Goal: Information Seeking & Learning: Learn about a topic

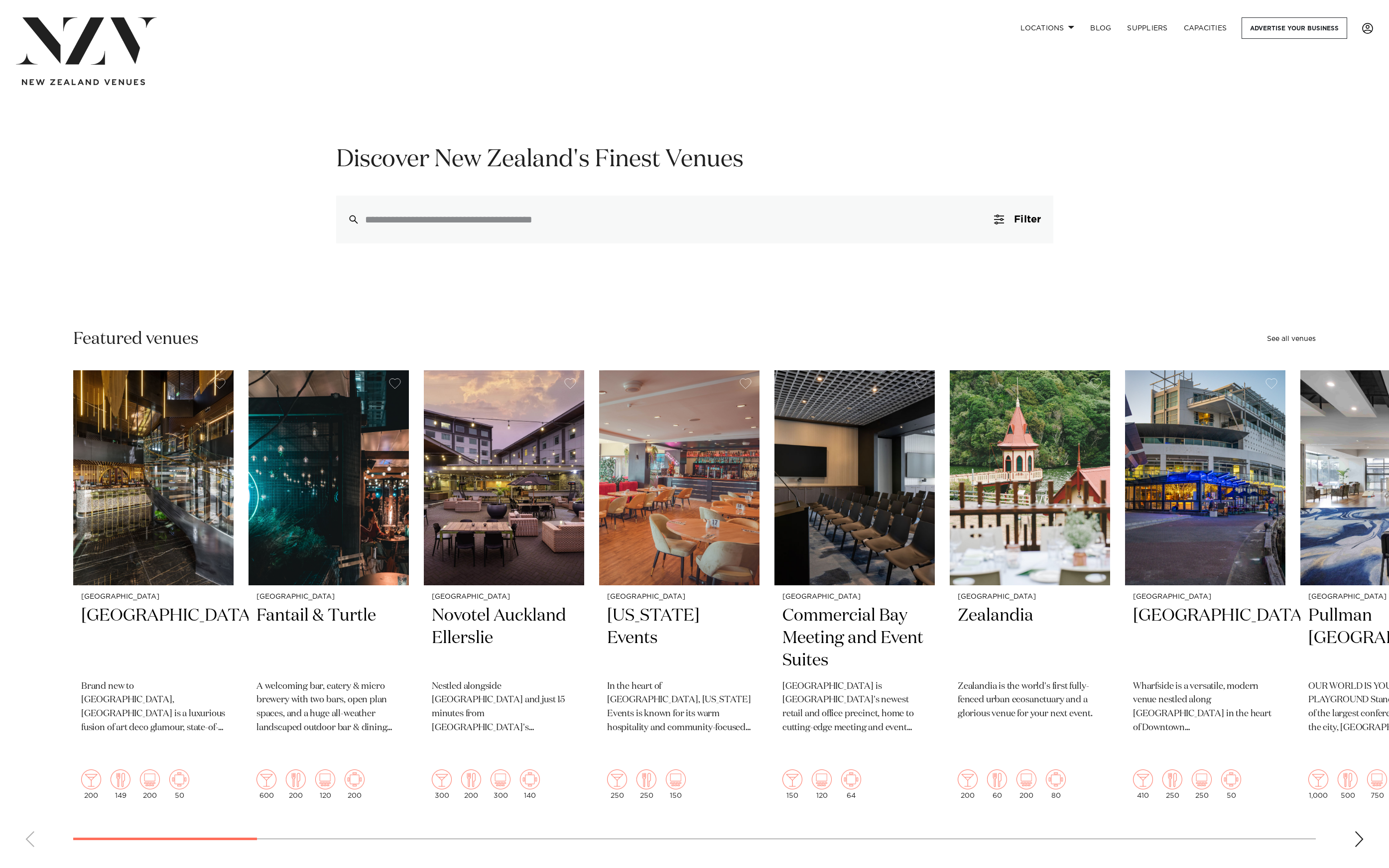
click at [1363, 30] on span at bounding box center [1367, 28] width 11 height 11
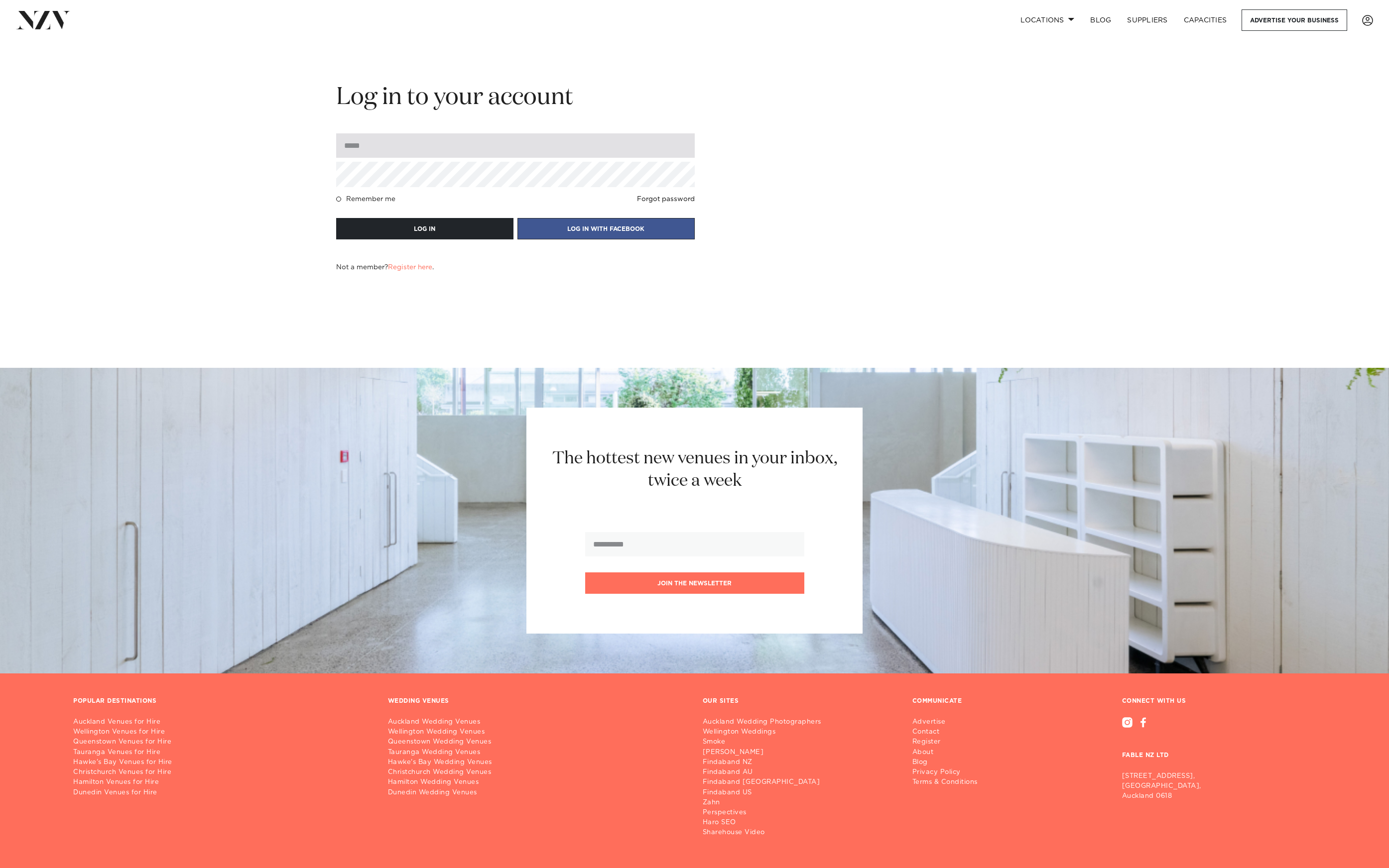
click at [398, 134] on input "email" at bounding box center [515, 145] width 359 height 24
type input "**********"
click at [336, 218] on button "LOG IN" at bounding box center [425, 229] width 177 height 22
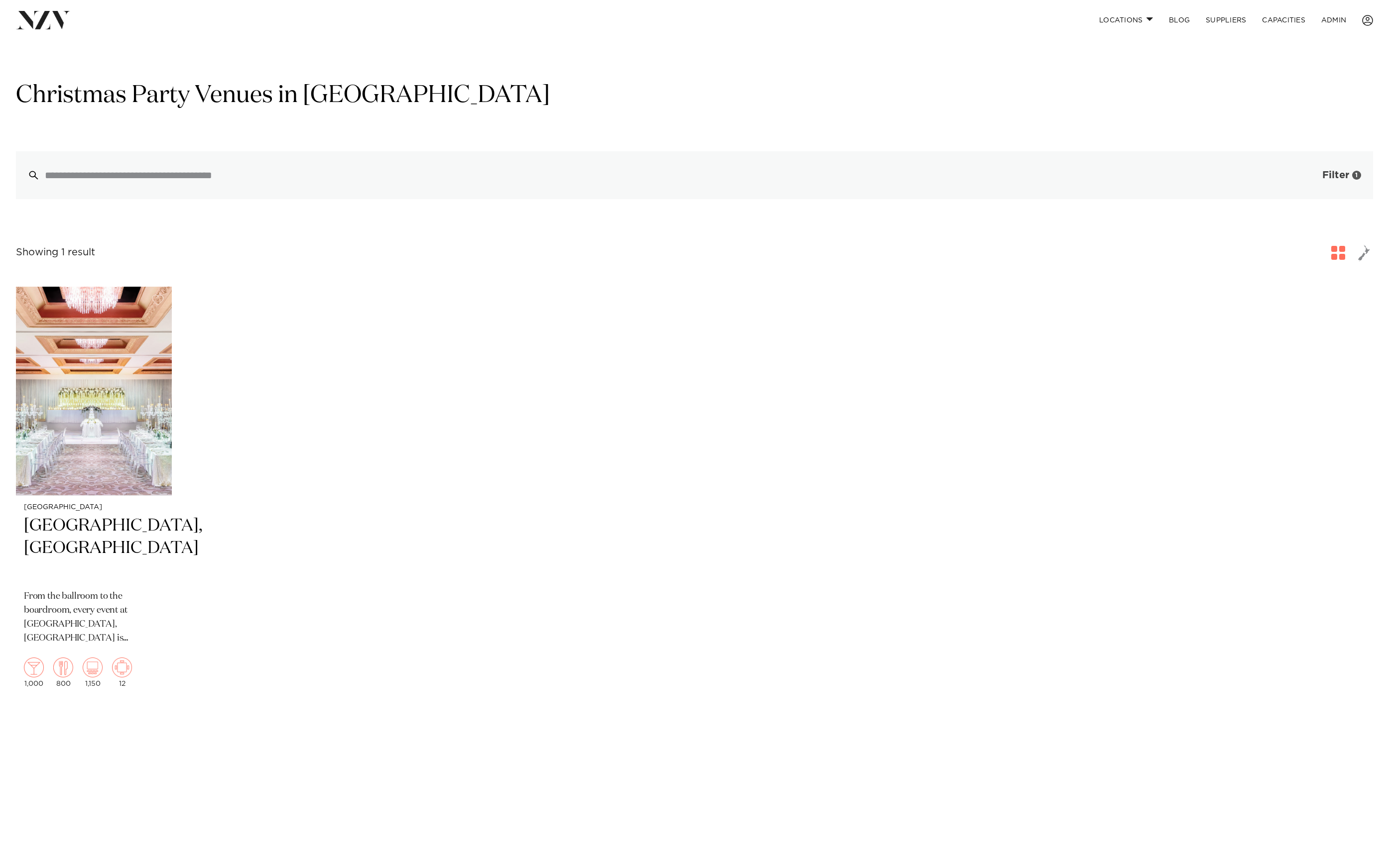
click at [1344, 170] on span "Filter" at bounding box center [1335, 175] width 27 height 10
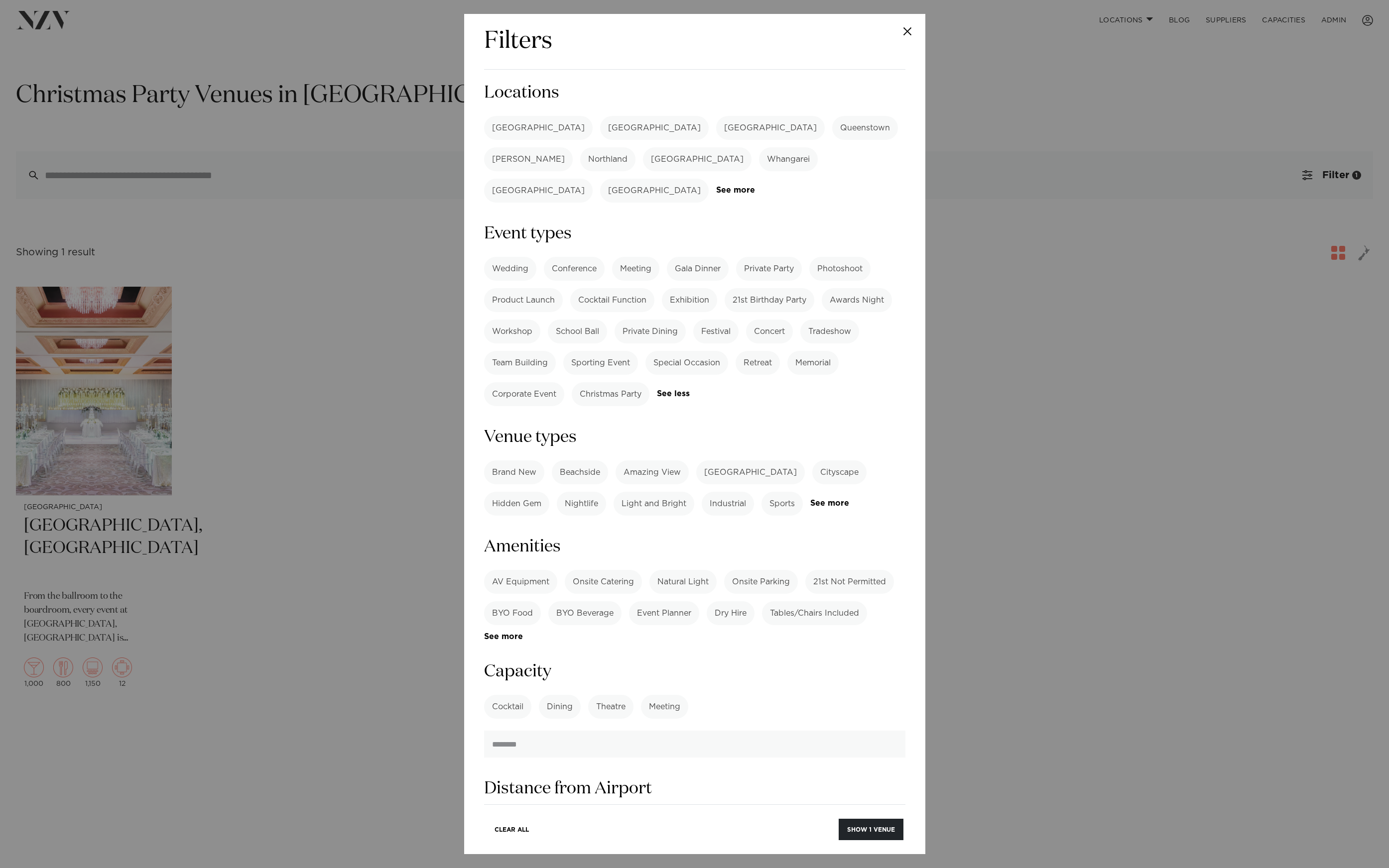
click at [794, 166] on div "Auckland Wellington Christchurch Queenstown Hamilton Northland Bay of Islands W…" at bounding box center [694, 160] width 421 height 87
click at [794, 186] on link "See more" at bounding box center [754, 190] width 78 height 8
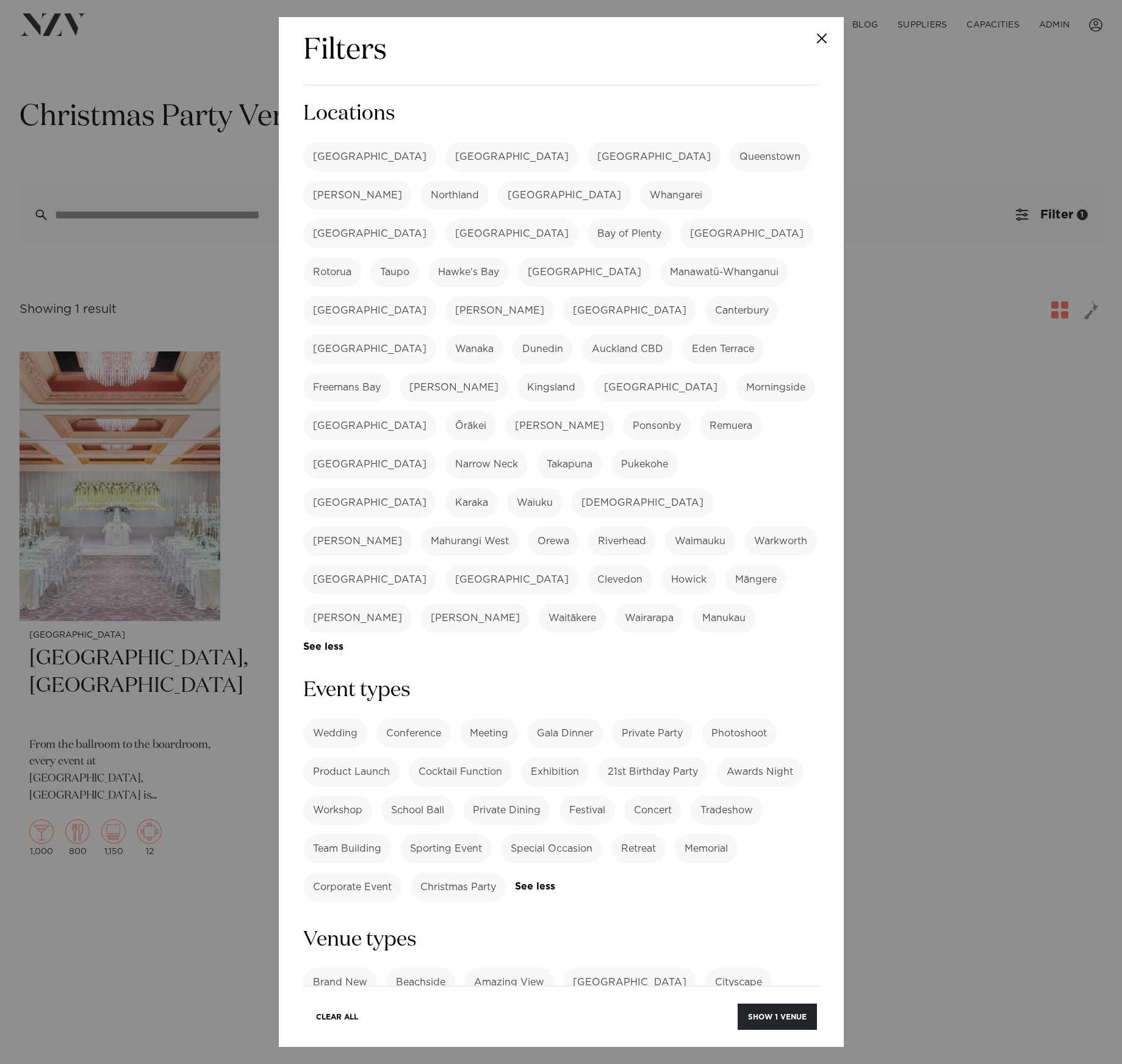
click at [737, 555] on form "Search Type Venue Supplier See more Locations Auckland Wellington Christchurch …" at bounding box center [561, 889] width 516 height 1577
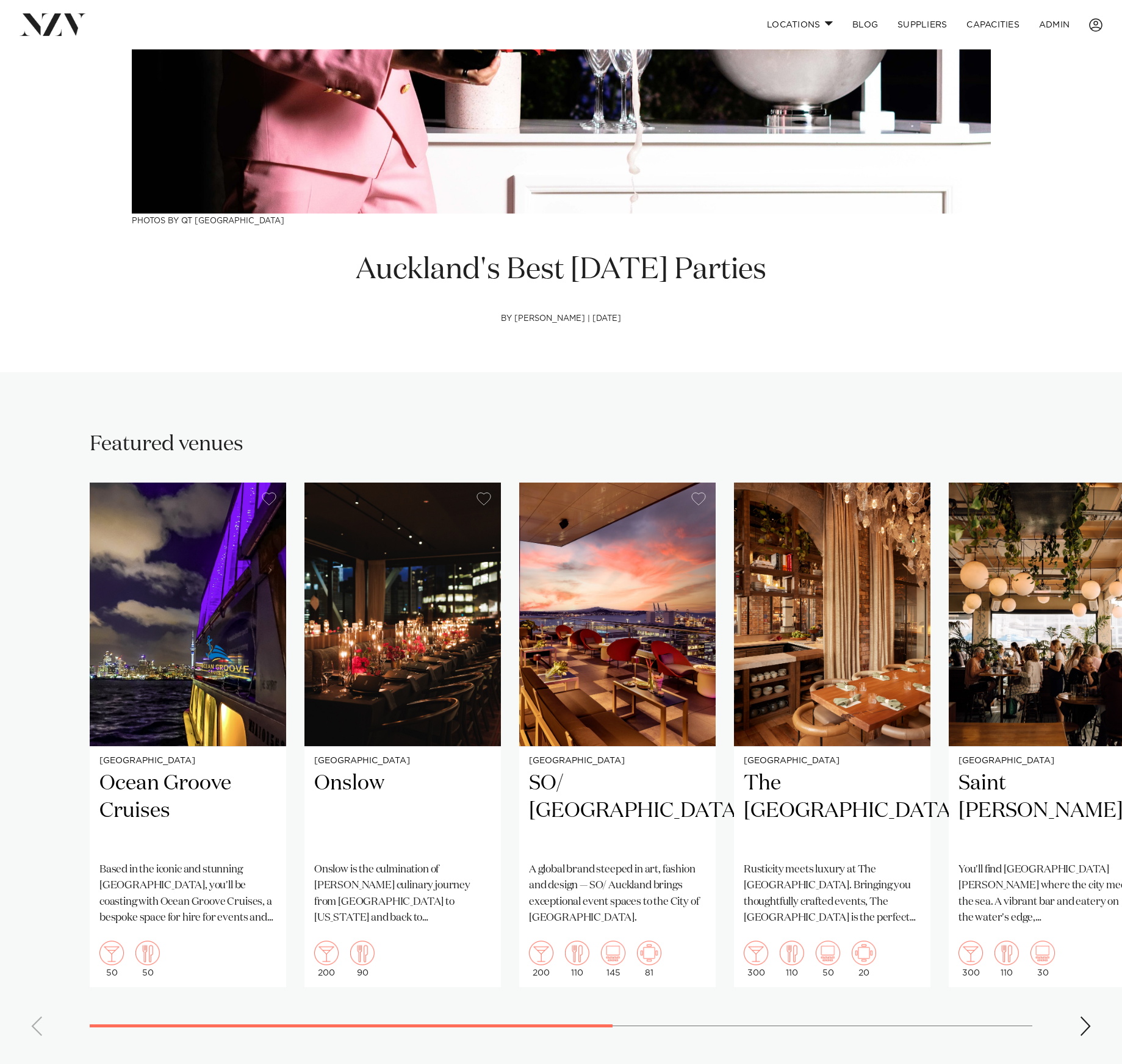
scroll to position [550, 0]
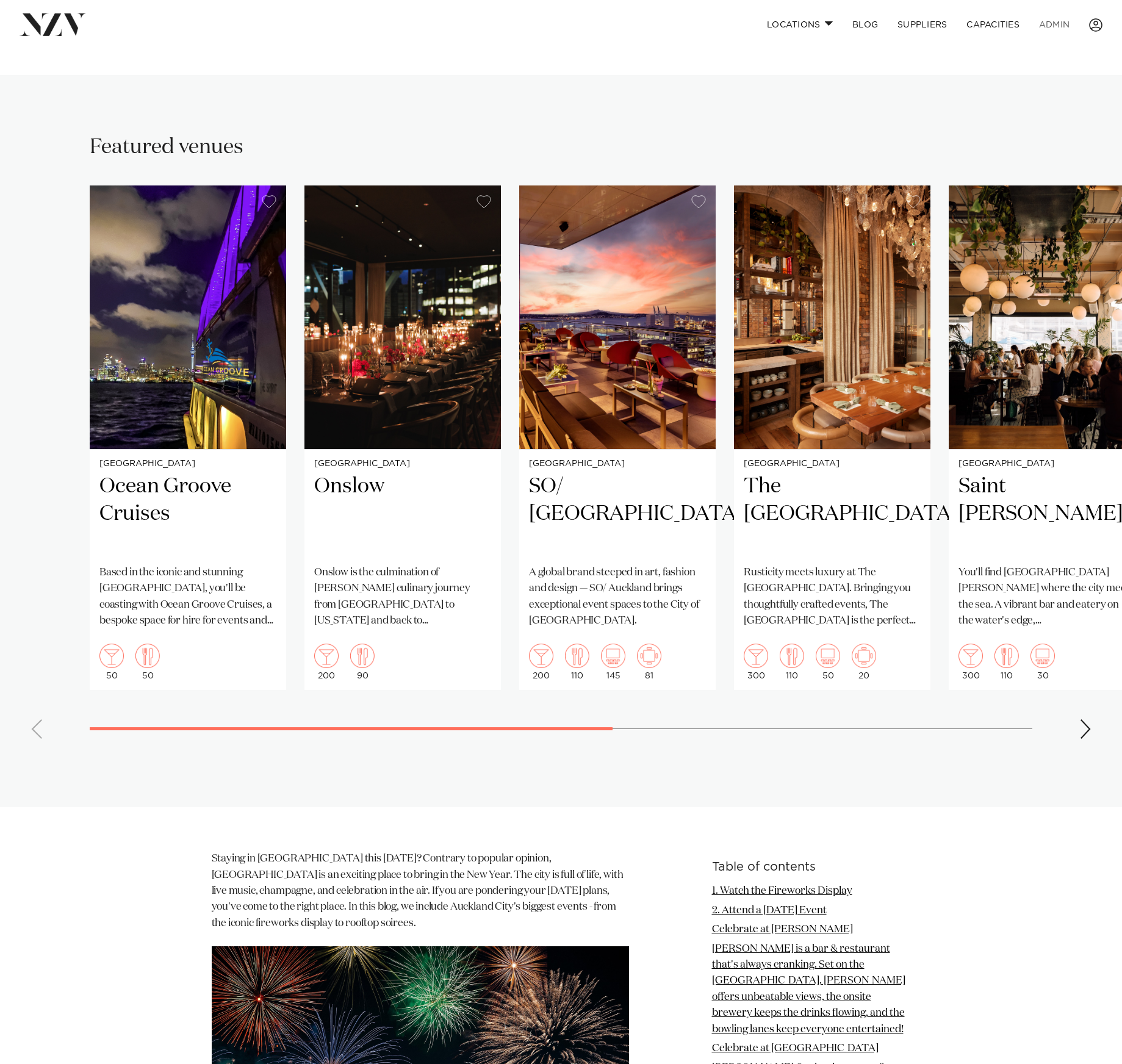
click at [1025, 24] on link "ADMIN" at bounding box center [1054, 25] width 50 height 27
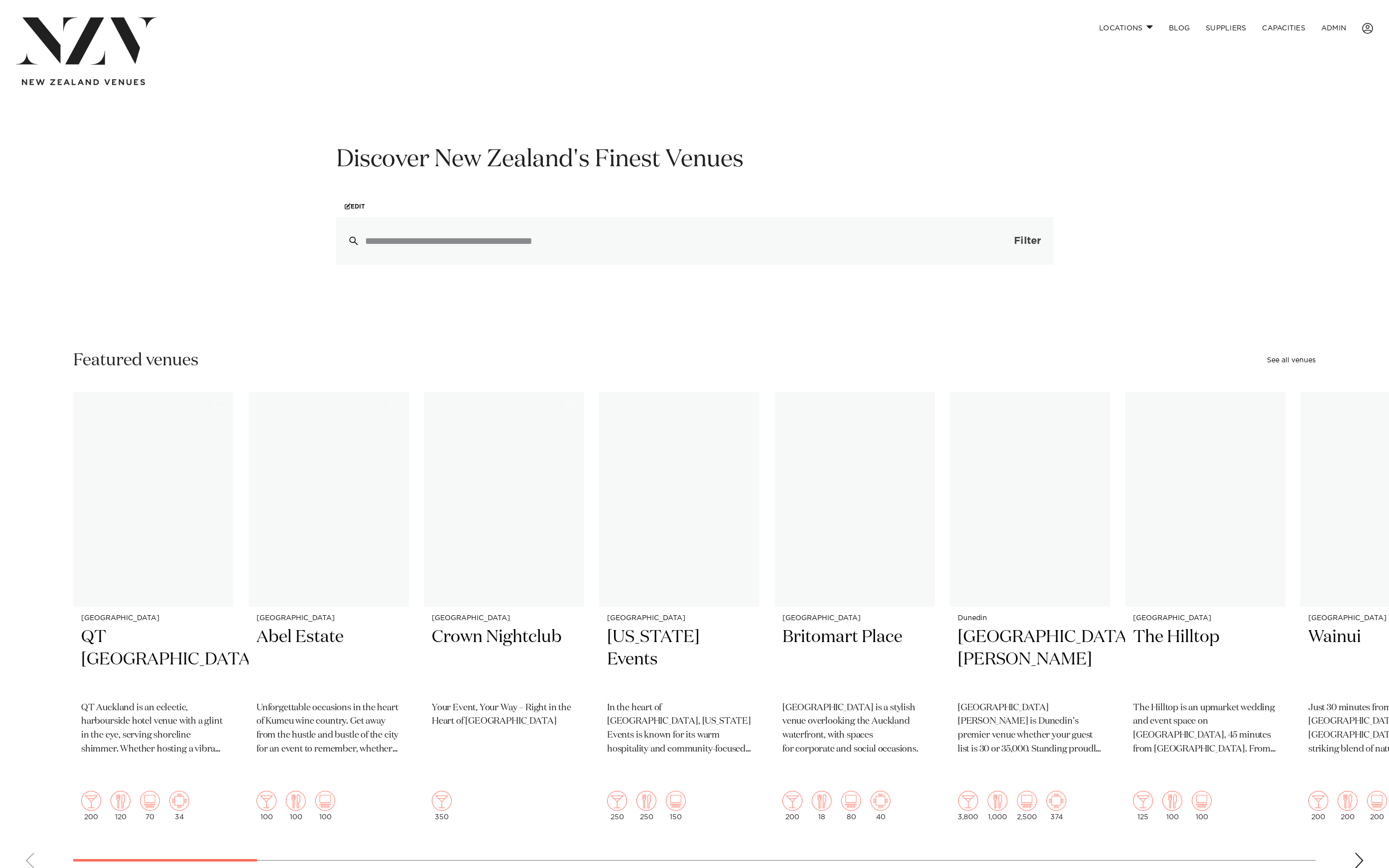
click at [1025, 237] on span "Filter" at bounding box center [1027, 241] width 27 height 10
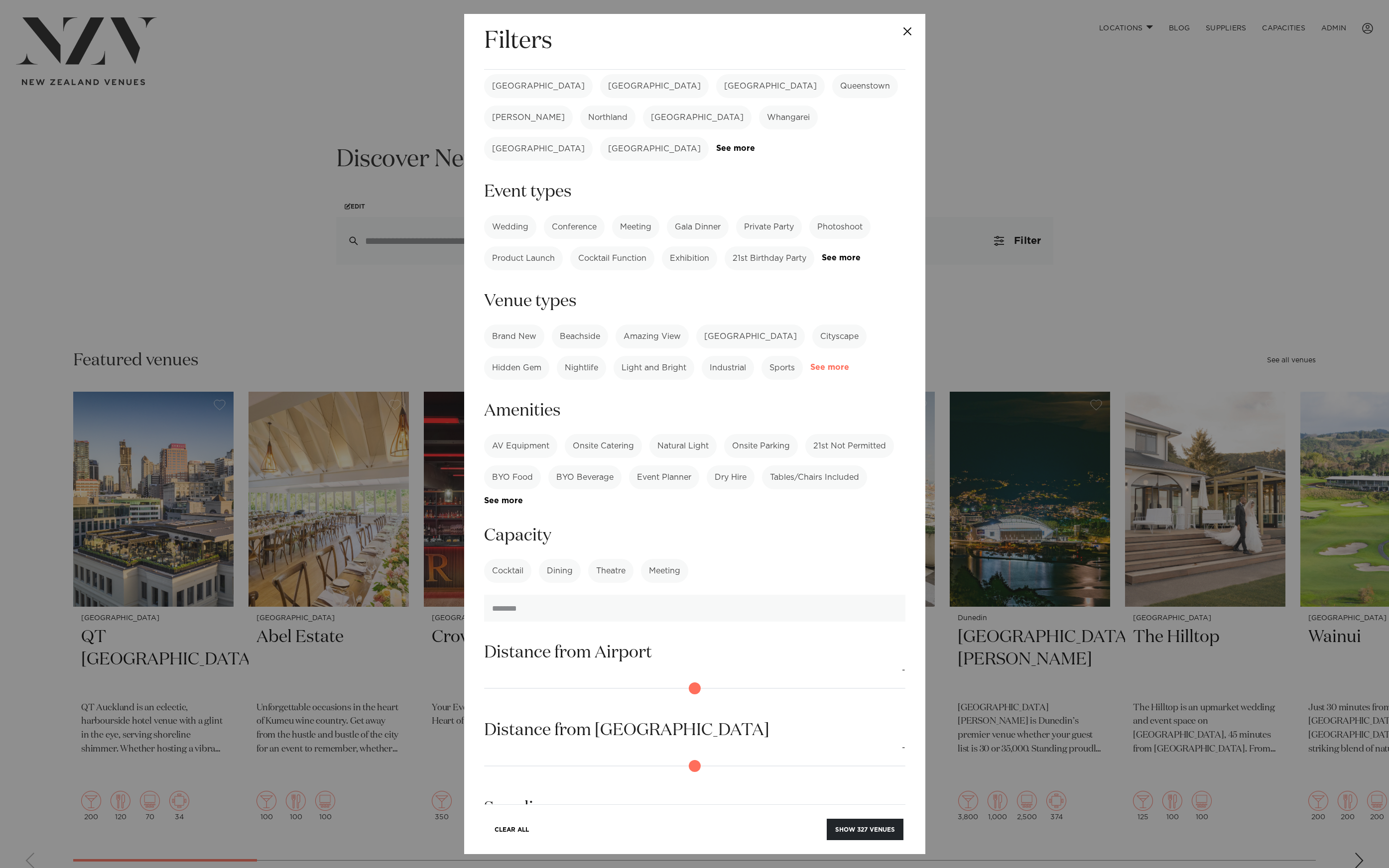
click at [838, 363] on link "See more" at bounding box center [849, 367] width 78 height 8
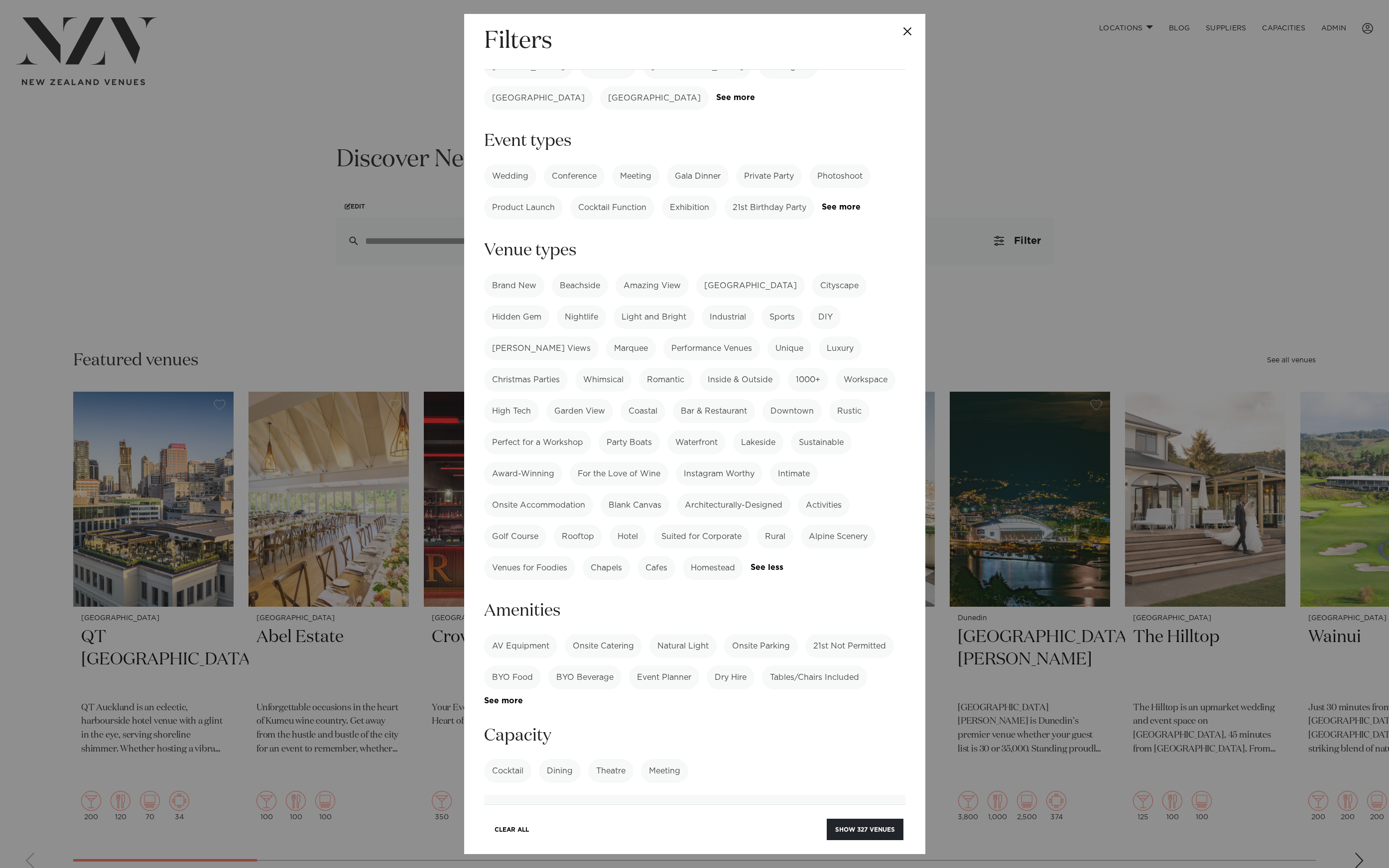
scroll to position [62, 0]
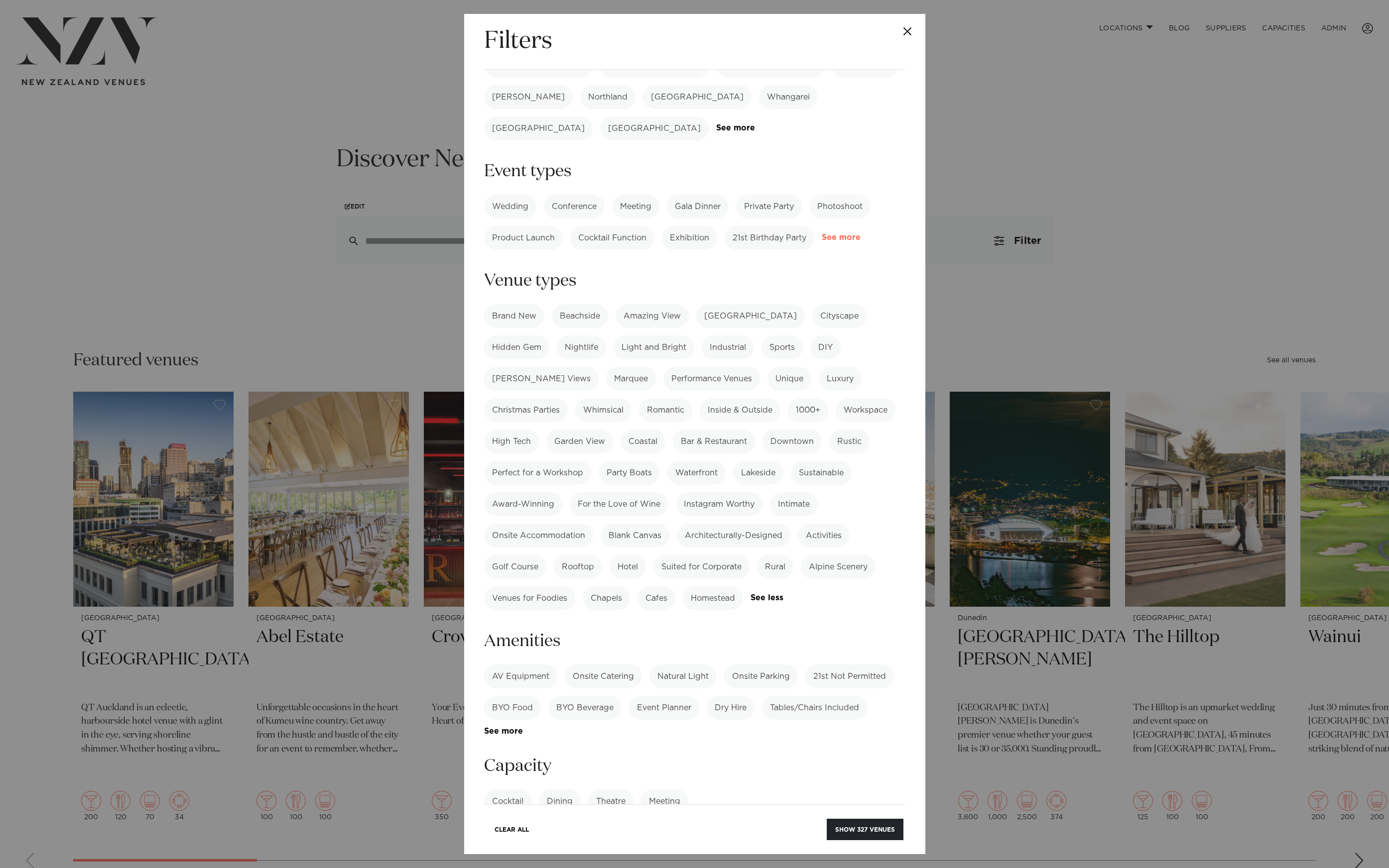
click at [845, 234] on link "See more" at bounding box center [861, 238] width 78 height 8
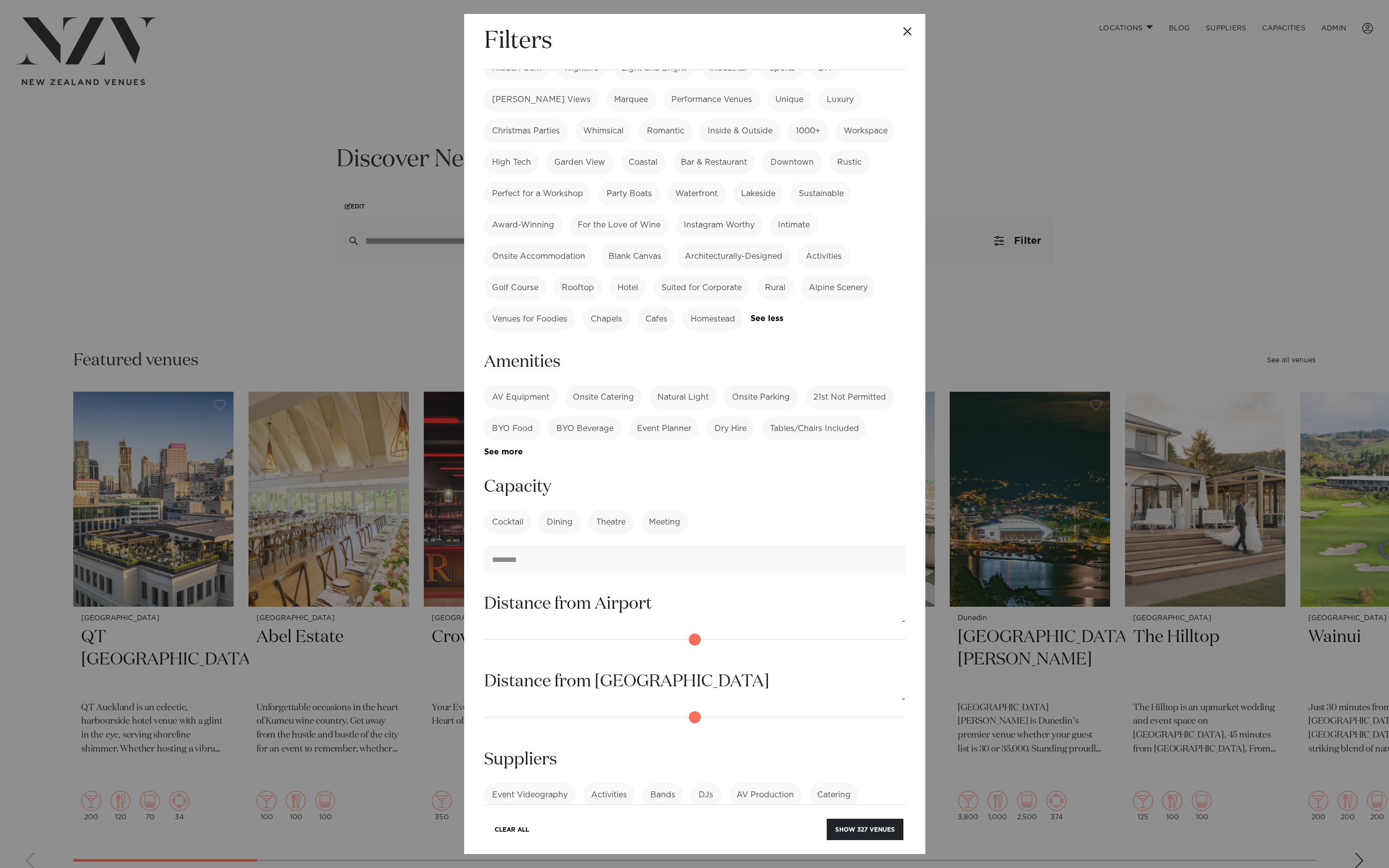
scroll to position [0, 0]
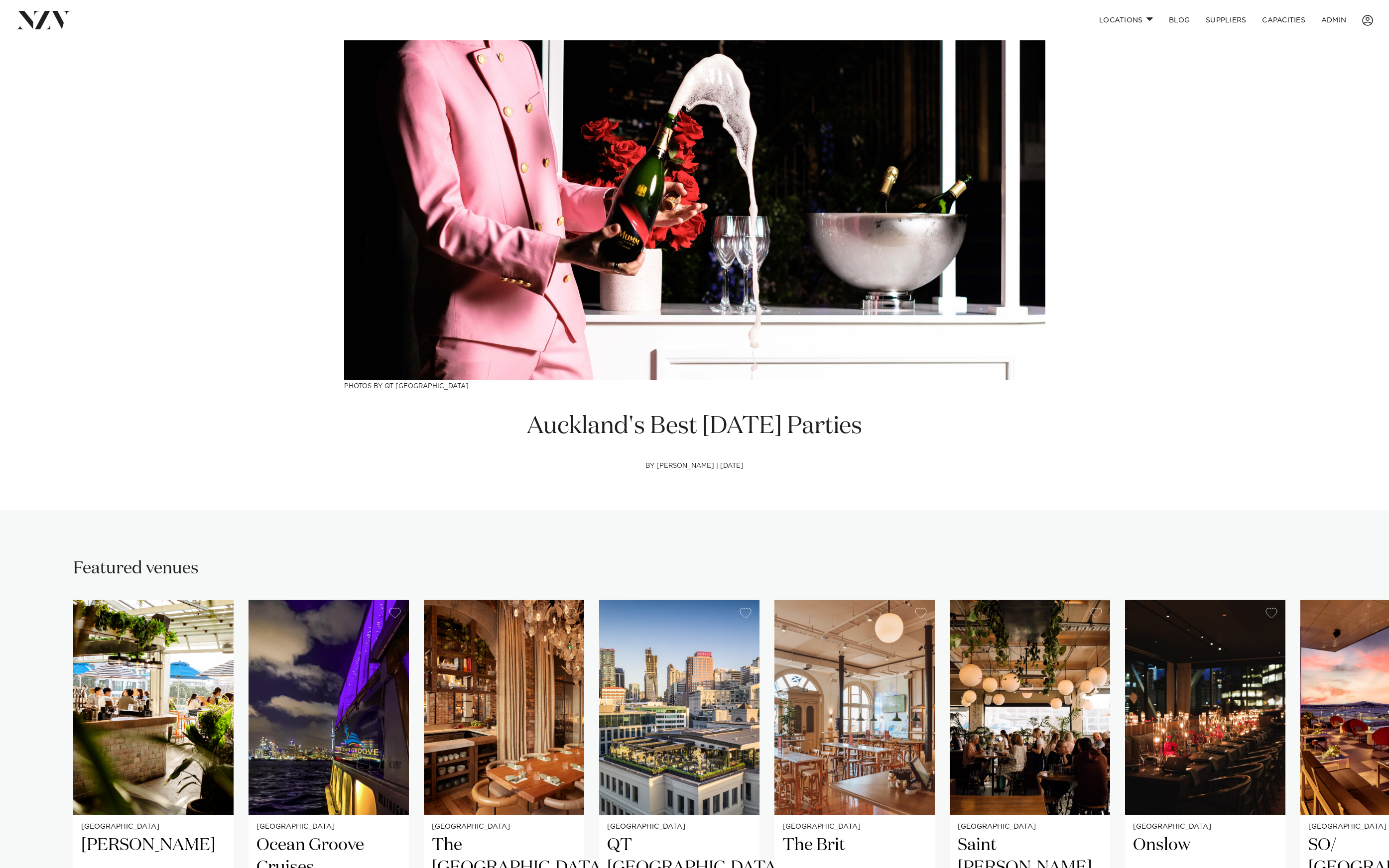
drag, startPoint x: 808, startPoint y: 455, endPoint x: 530, endPoint y: 429, distance: 279.2
click at [530, 429] on h1 "Auckland's Best New Year's Eve Parties" at bounding box center [694, 427] width 340 height 31
copy h1 "Auckland's Best New Year's Eve Parties"
click at [57, 13] on img at bounding box center [43, 20] width 54 height 18
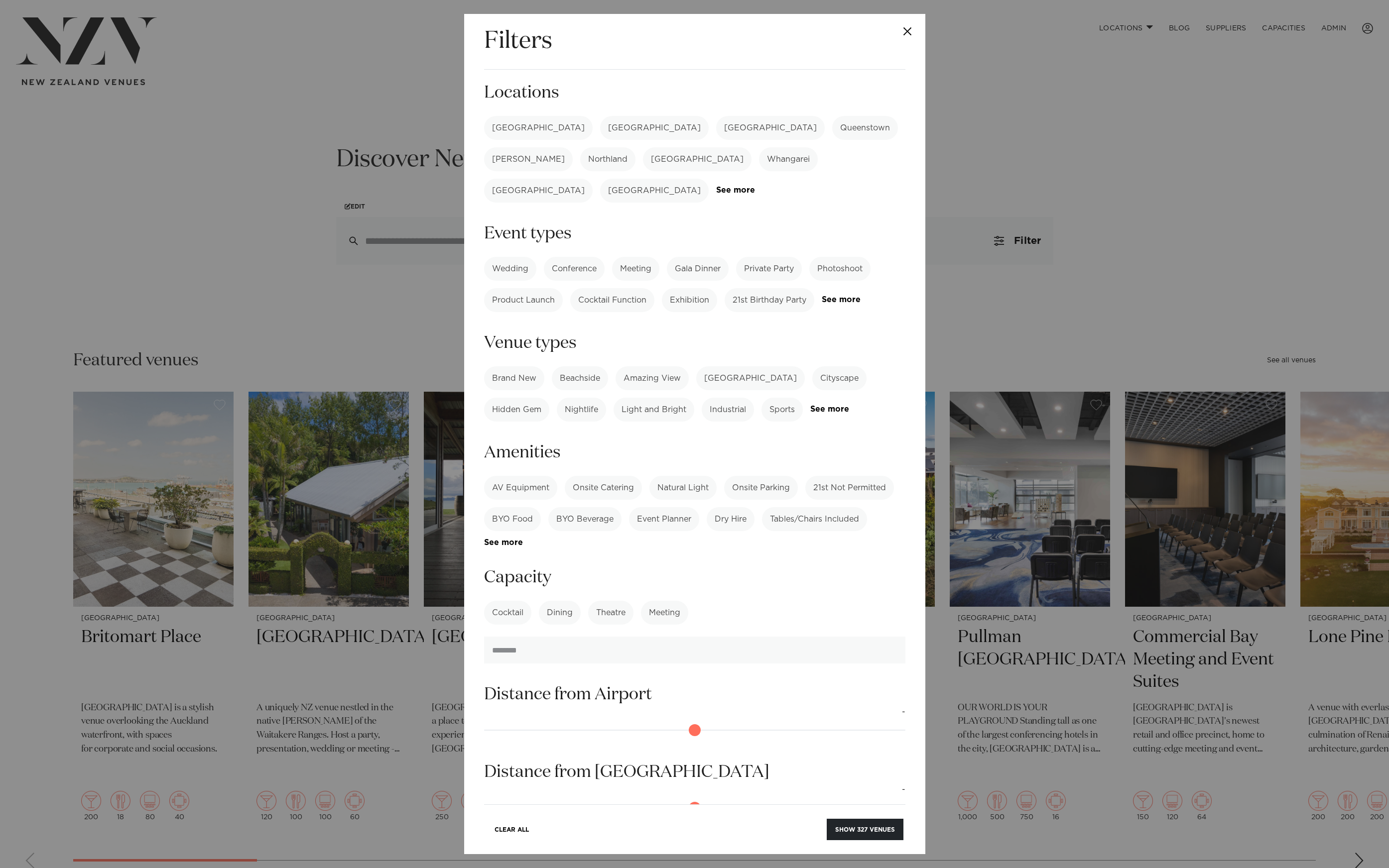
click at [600, 129] on label "[GEOGRAPHIC_DATA]" at bounding box center [654, 128] width 108 height 24
click at [583, 257] on label "Conference" at bounding box center [574, 269] width 61 height 24
click at [870, 825] on button "Show 27 venues" at bounding box center [867, 830] width 73 height 22
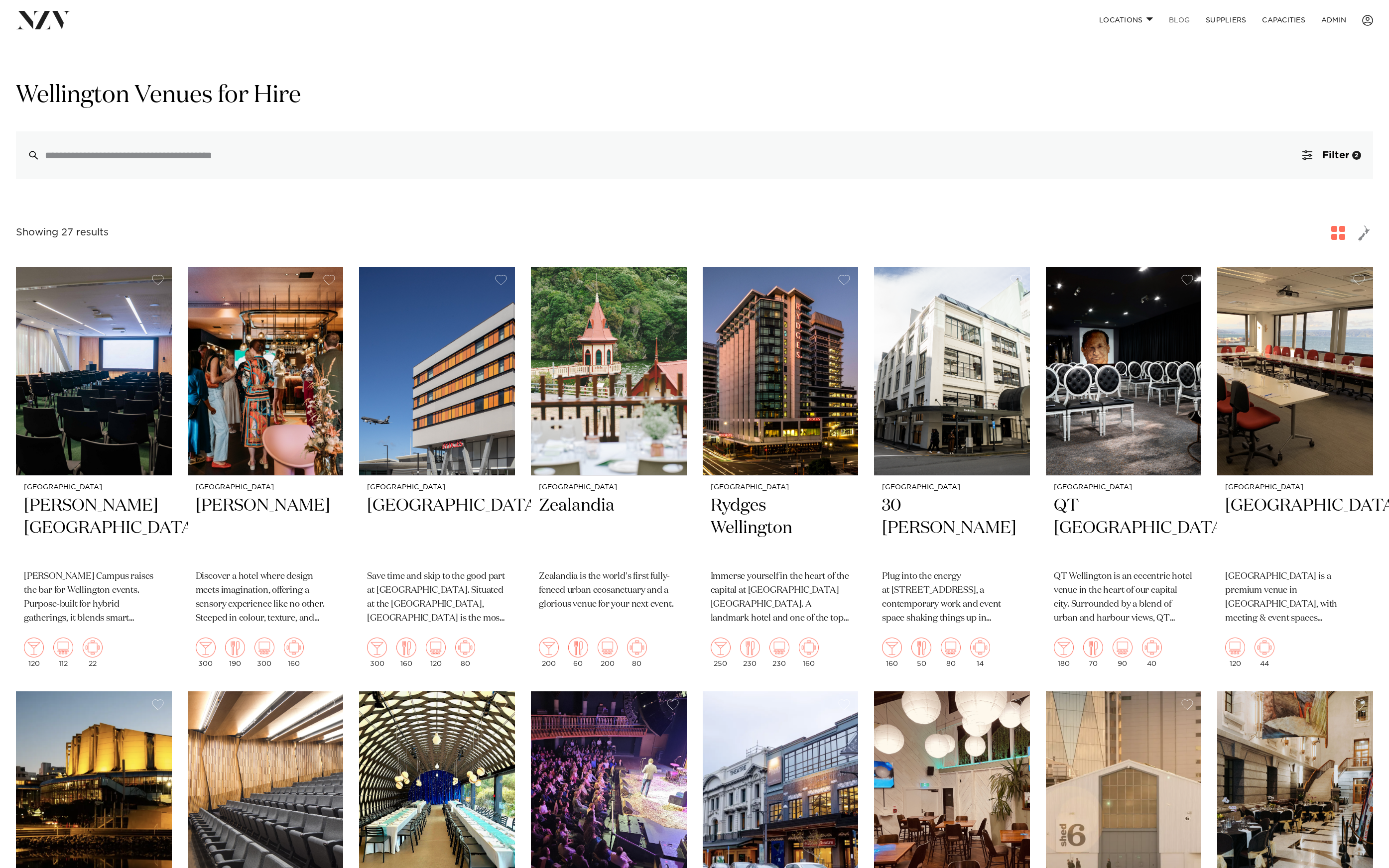
click at [1188, 22] on link "BLOG" at bounding box center [1179, 20] width 37 height 22
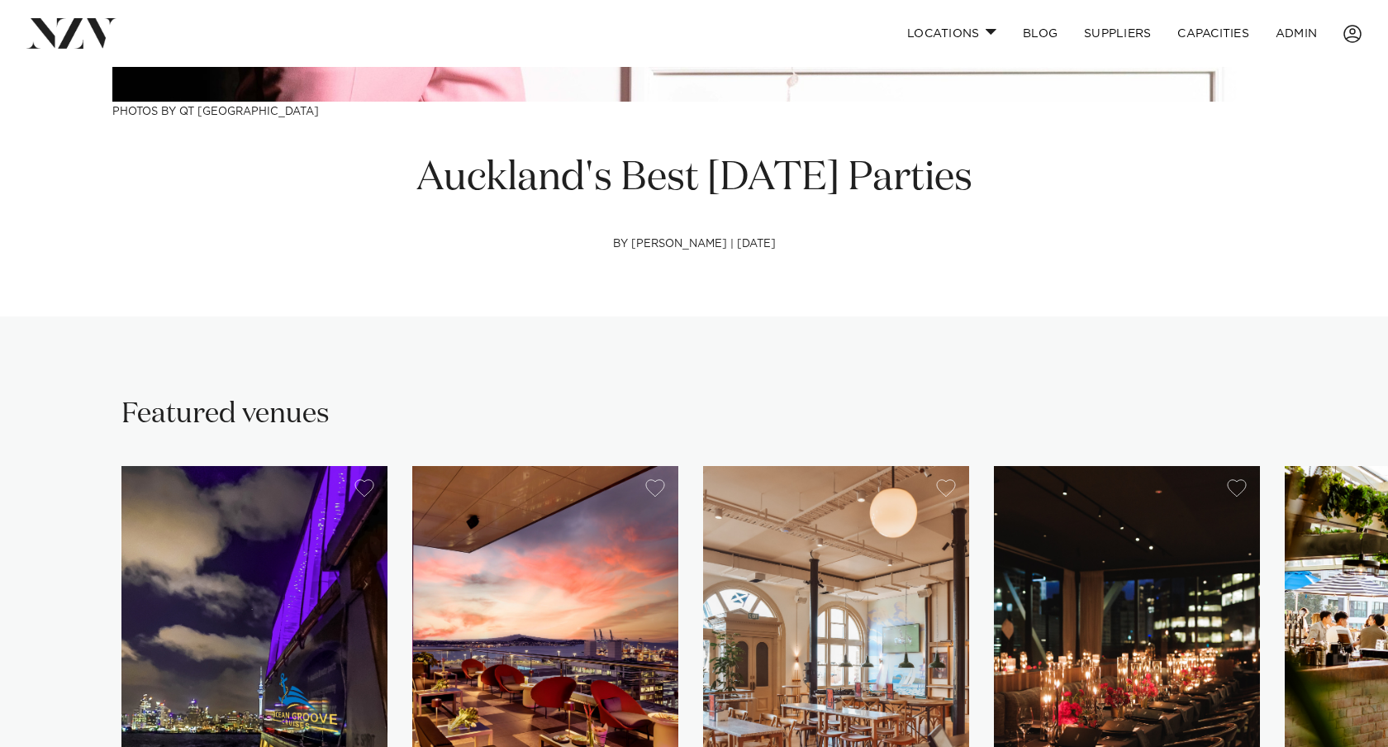
scroll to position [604, 0]
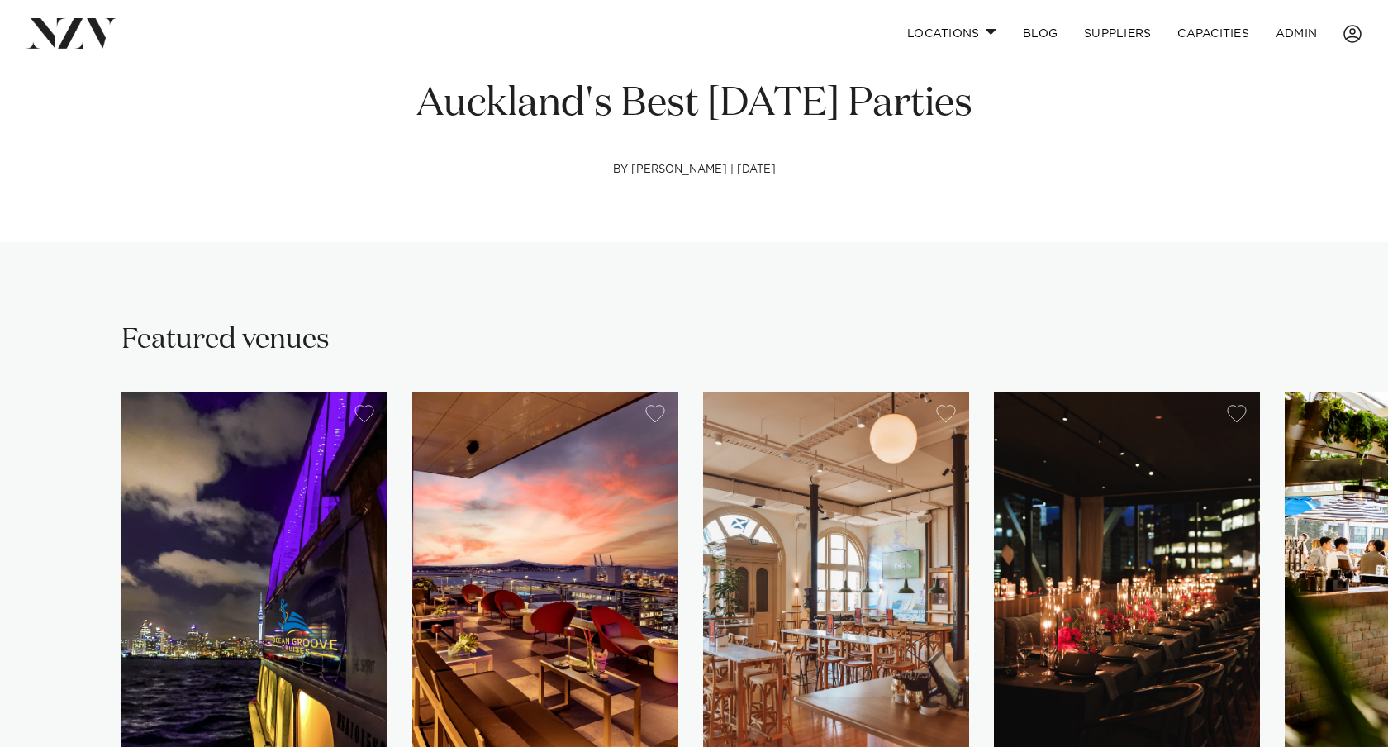
click at [85, 23] on img at bounding box center [71, 33] width 90 height 30
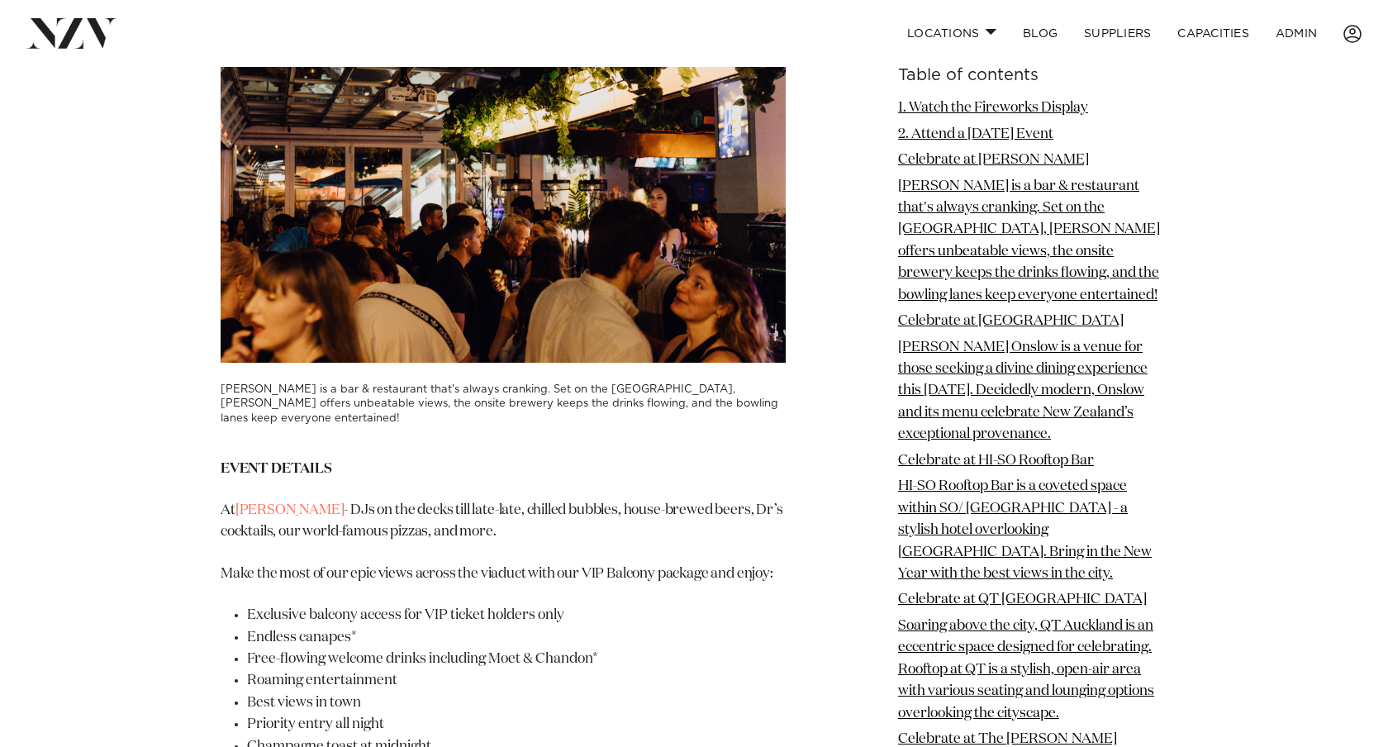
scroll to position [2705, 0]
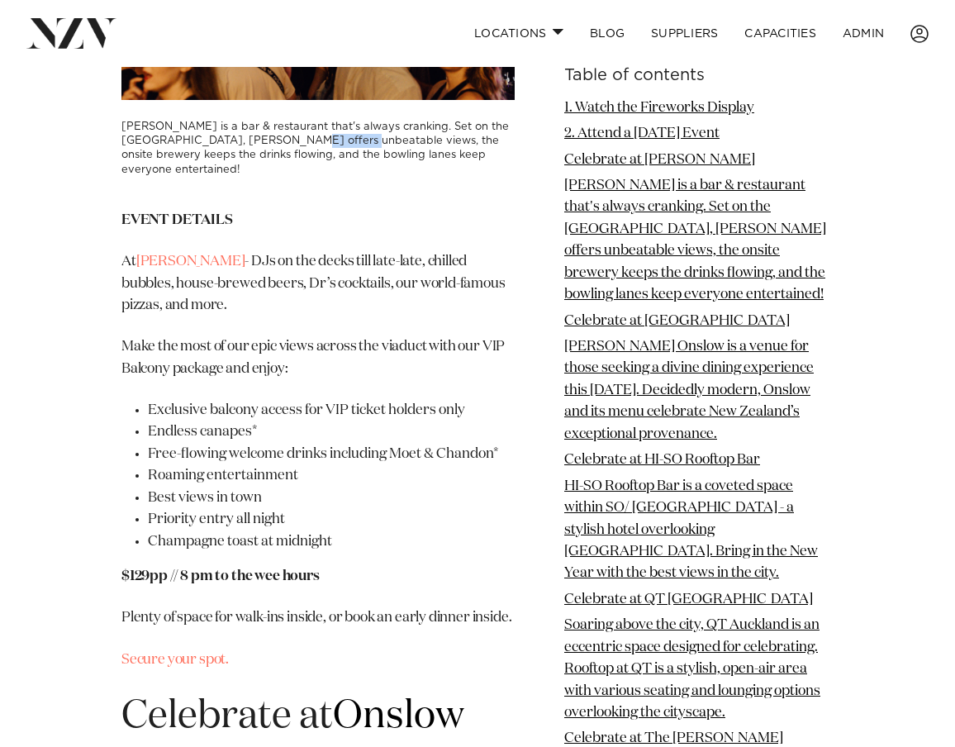
scroll to position [3176, 0]
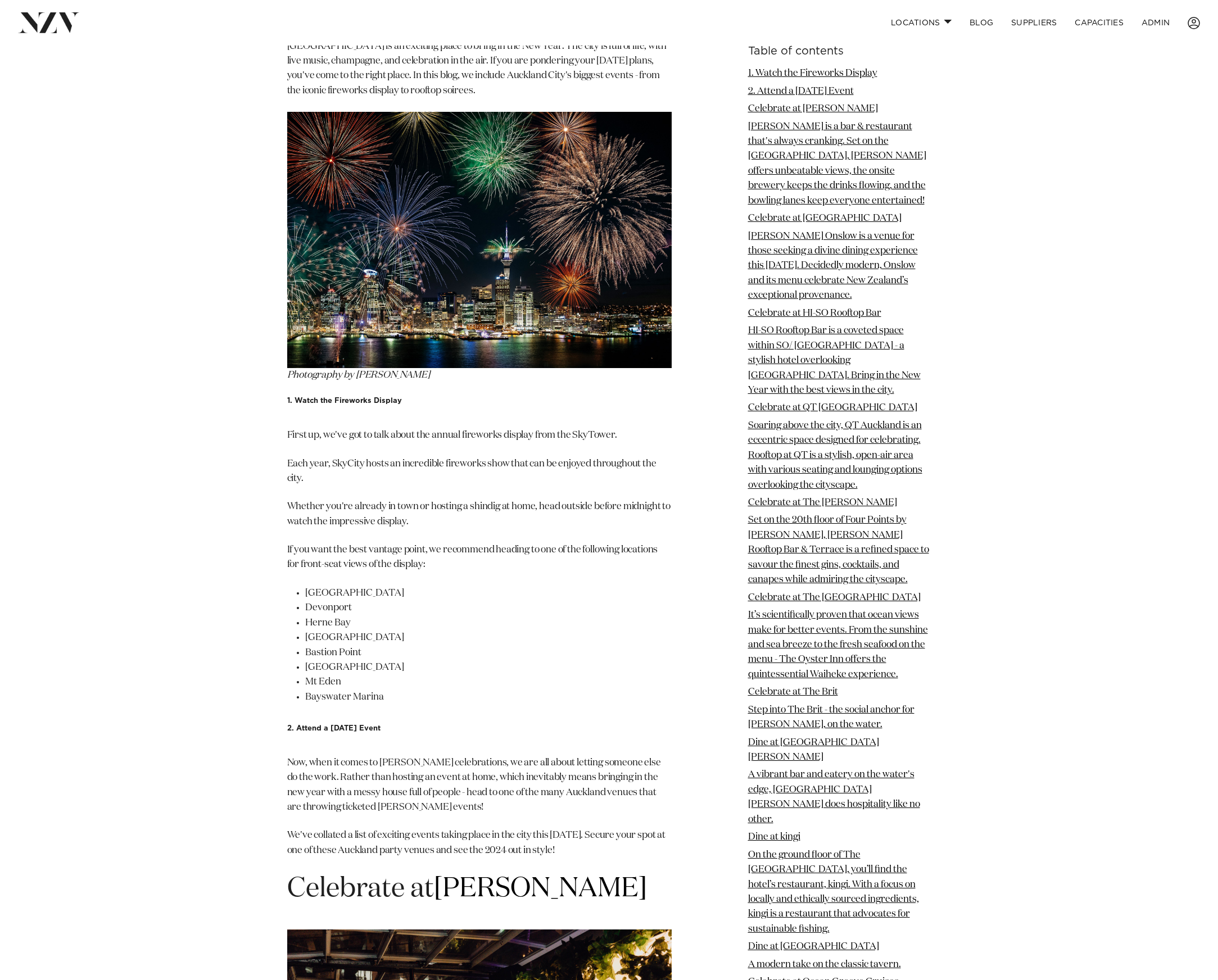
scroll to position [0, 0]
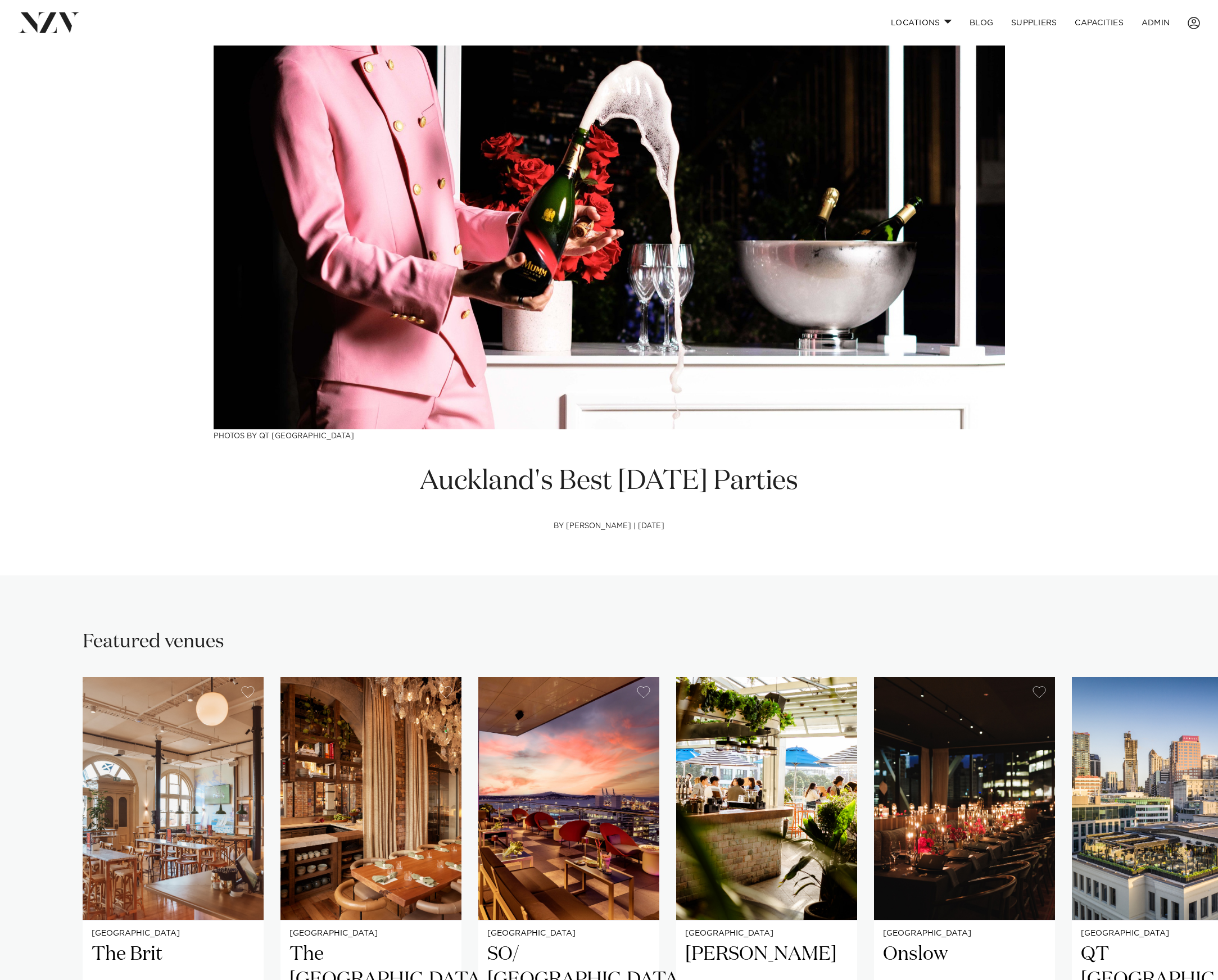
drag, startPoint x: 689, startPoint y: 528, endPoint x: 422, endPoint y: 475, distance: 272.2
click at [422, 475] on h1 "Auckland's Best New Year's Eve Parties" at bounding box center [609, 482] width 384 height 35
copy h1 "Auckland's Best New Year's Eve Parties"
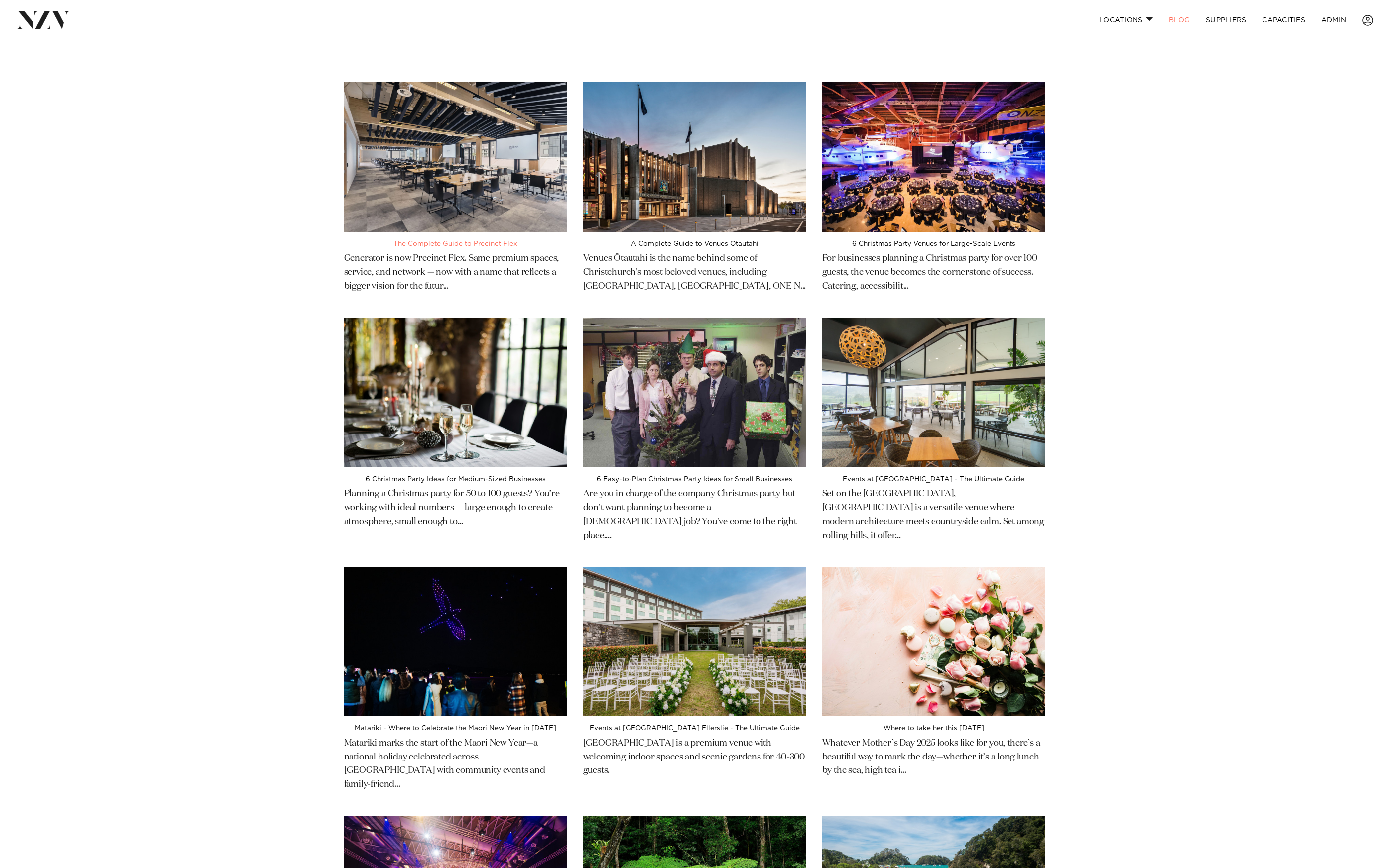
drag, startPoint x: 291, startPoint y: 260, endPoint x: 466, endPoint y: 243, distance: 175.8
click at [291, 260] on div "The Complete Guide to Precinct Flex Generator is now Precinct Flex. Same premiu…" at bounding box center [694, 582] width 1389 height 1000
drag, startPoint x: 317, startPoint y: 257, endPoint x: 441, endPoint y: 242, distance: 124.9
click at [317, 257] on div "The Complete Guide to Precinct Flex Generator is now Precinct Flex. Same premiu…" at bounding box center [694, 582] width 1389 height 1000
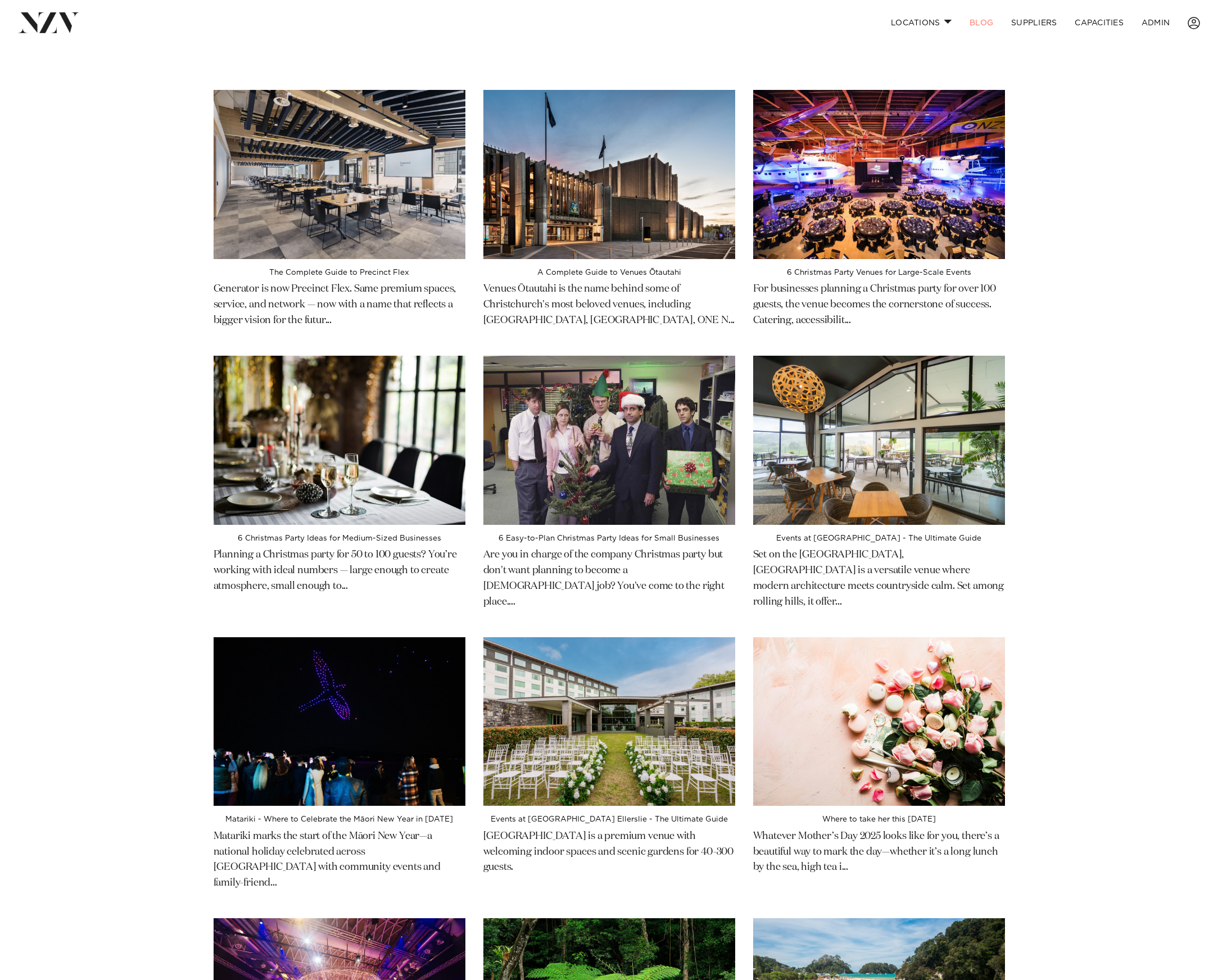
click at [146, 382] on div "The Complete Guide to Precinct Flex Generator is now Precinct Flex. Same premiu…" at bounding box center [609, 654] width 1218 height 1129
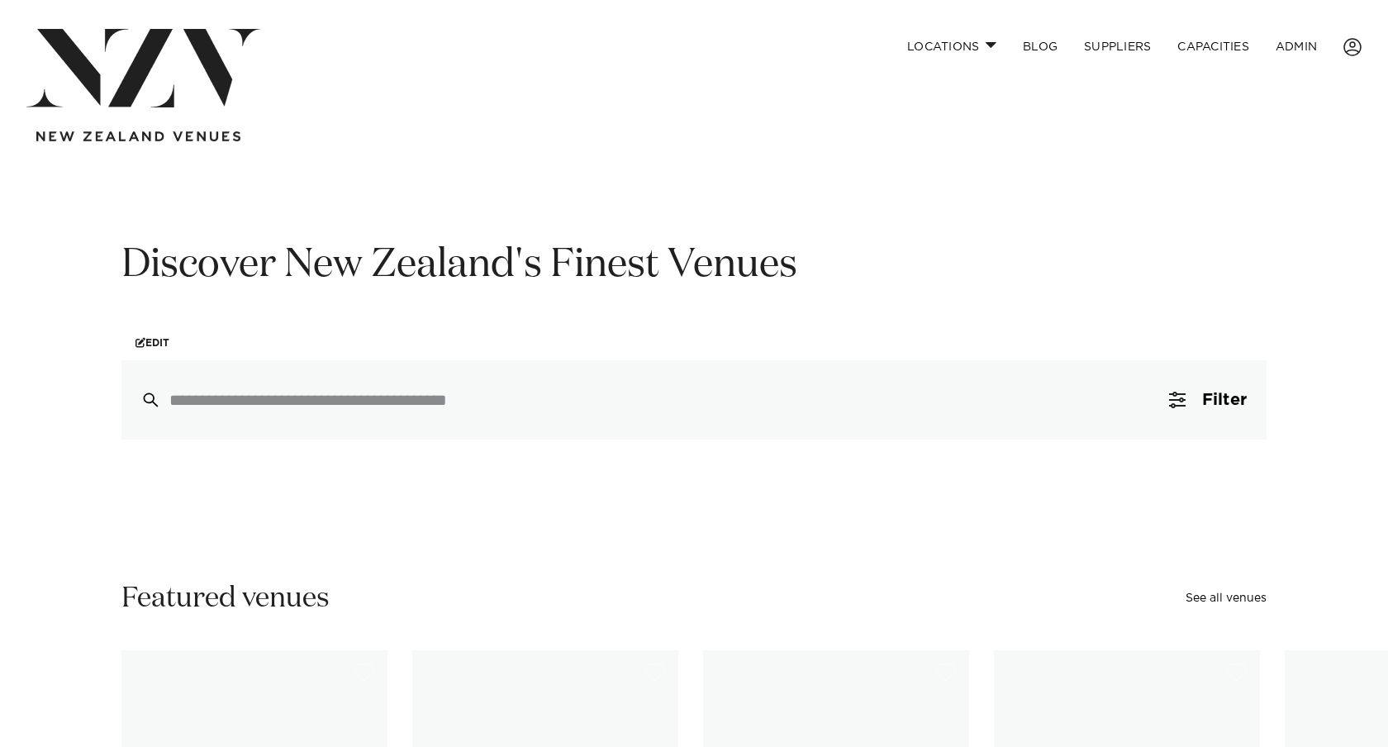
click at [1196, 399] on button "Filter 0" at bounding box center [1208, 399] width 117 height 79
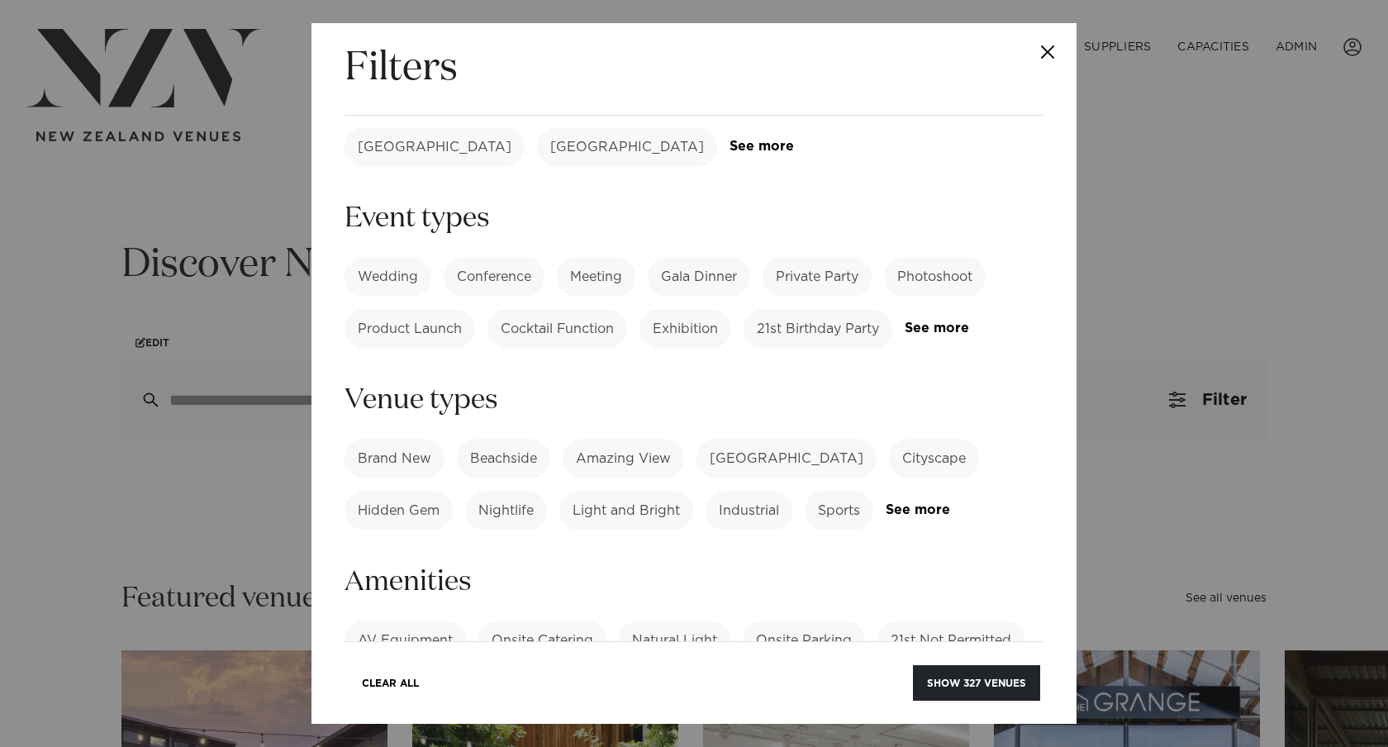
scroll to position [176, 0]
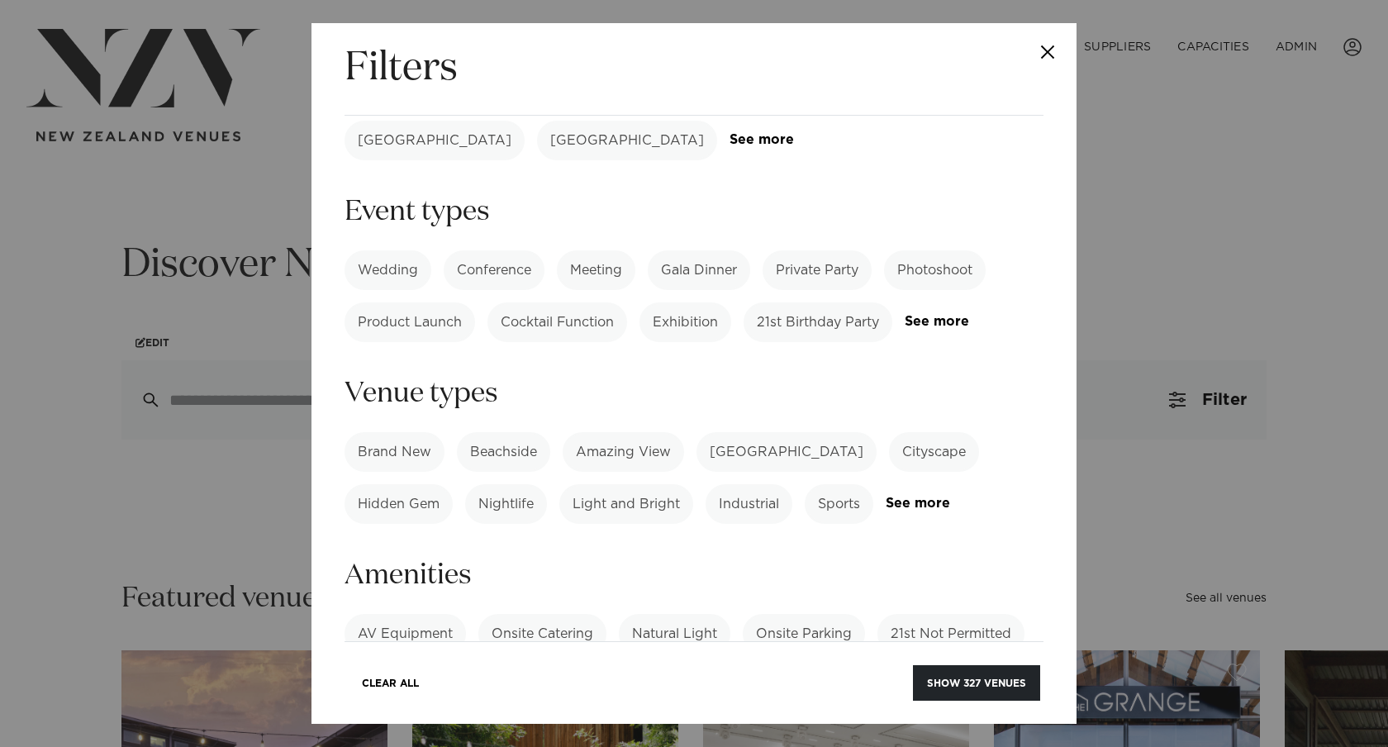
click at [939, 464] on div "Brand New Beachside Amazing View Heritage Building Cityscape Hidden Gem Nightli…" at bounding box center [694, 478] width 699 height 92
click at [941, 459] on div "Brand New Beachside Amazing View Heritage Building Cityscape Hidden Gem Nightli…" at bounding box center [694, 478] width 699 height 92
click at [937, 497] on link "See more" at bounding box center [950, 504] width 129 height 14
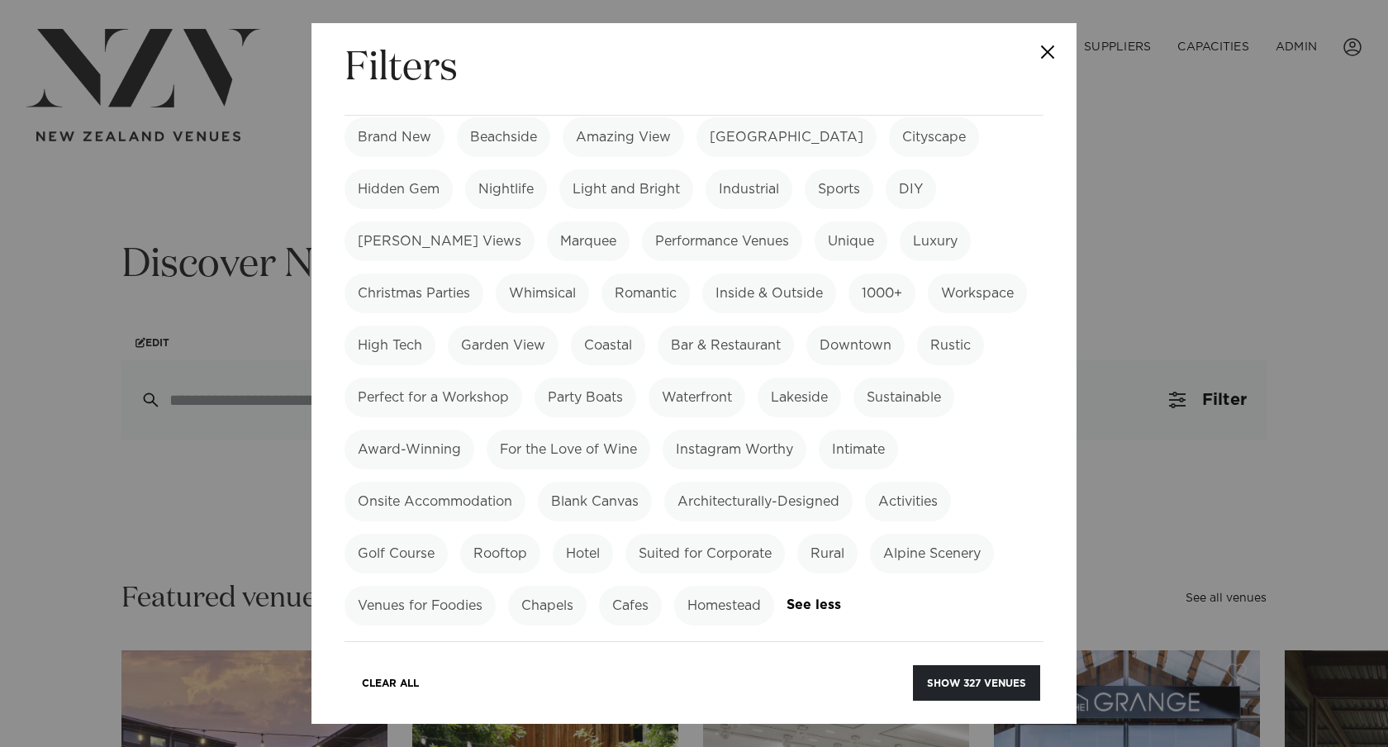
click at [483, 274] on label "Christmas Parties" at bounding box center [414, 294] width 139 height 40
click at [961, 680] on button "Show 171 venues" at bounding box center [979, 683] width 124 height 36
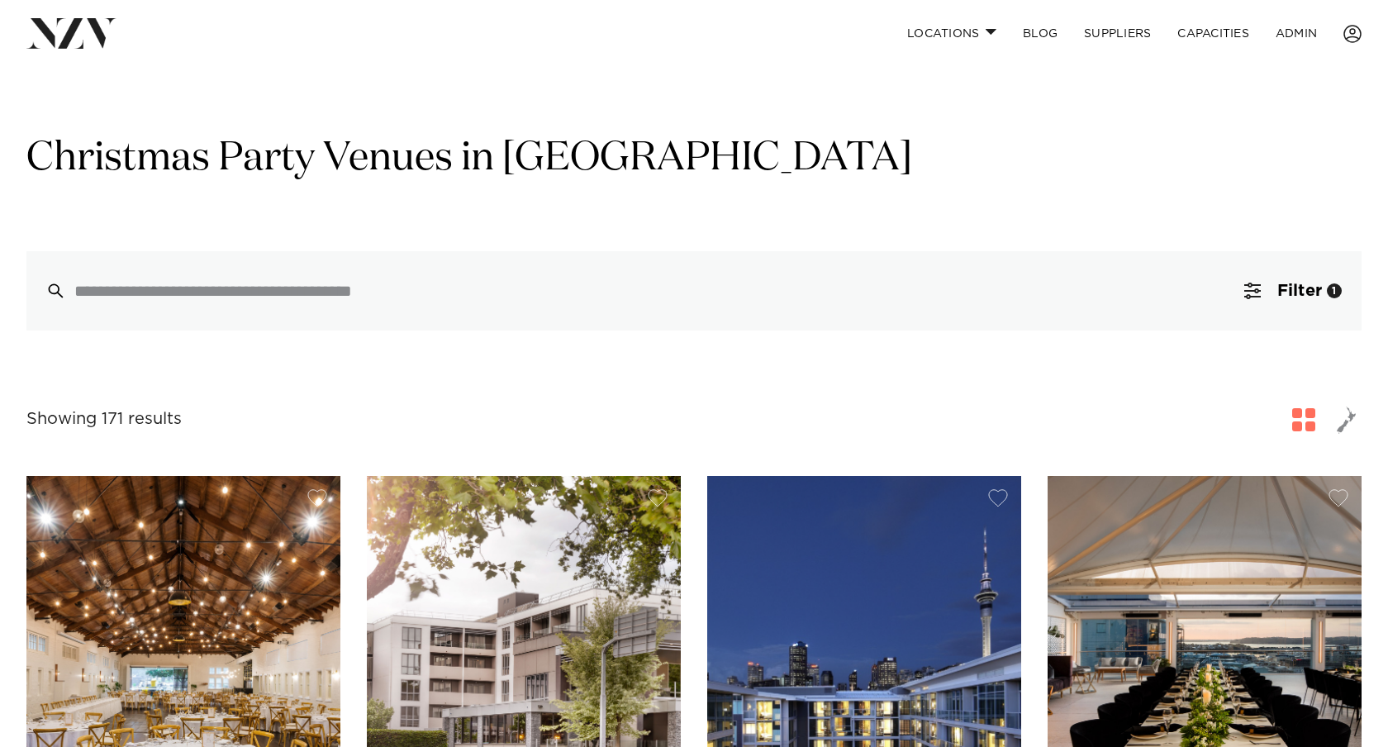
scroll to position [2, 0]
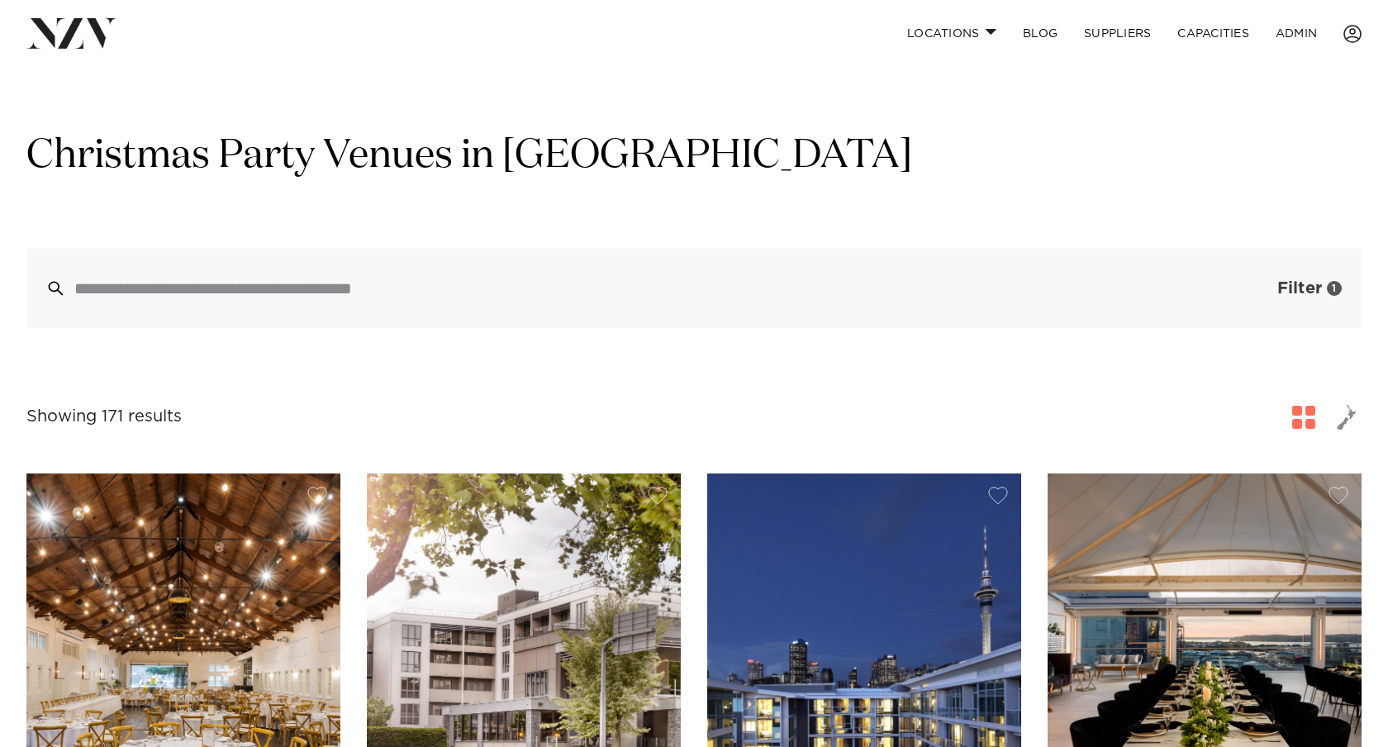
click at [1274, 296] on button "Filter 1" at bounding box center [1293, 288] width 137 height 79
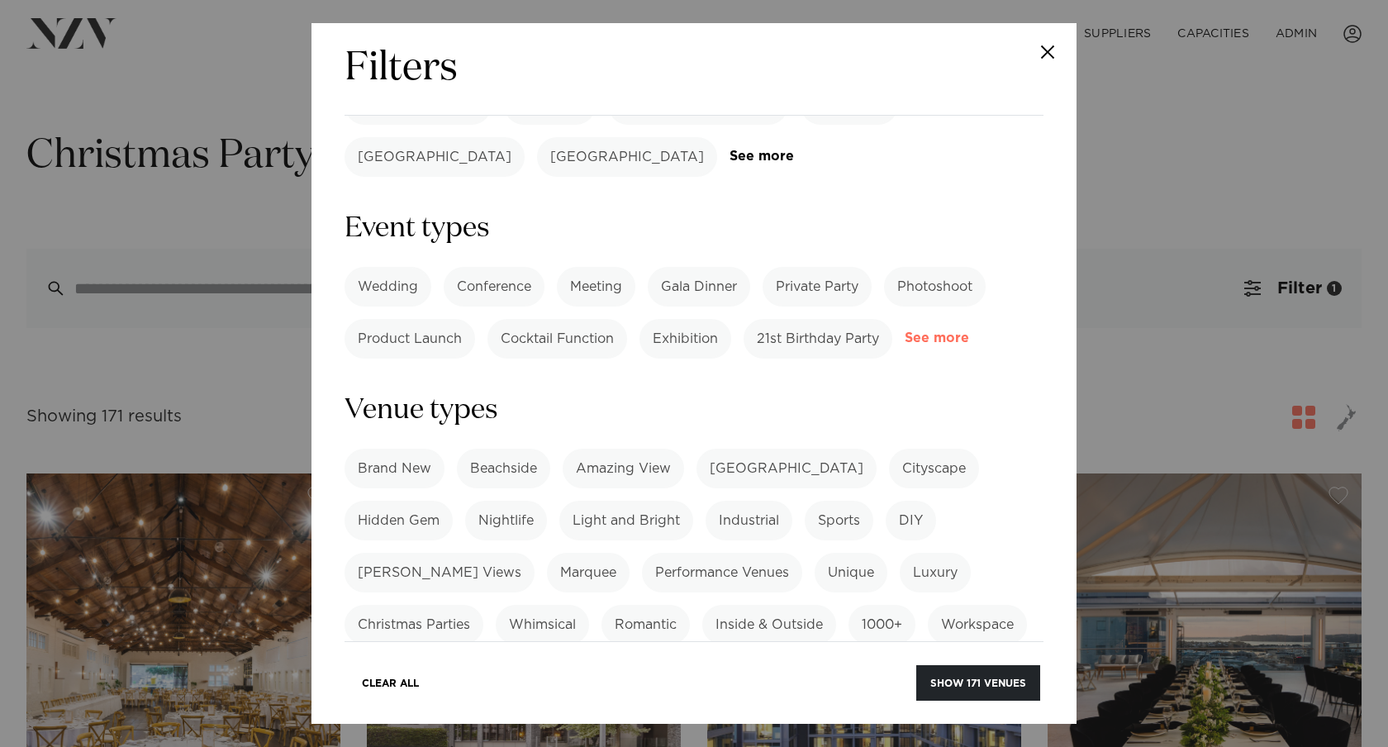
click at [946, 331] on link "See more" at bounding box center [969, 338] width 129 height 14
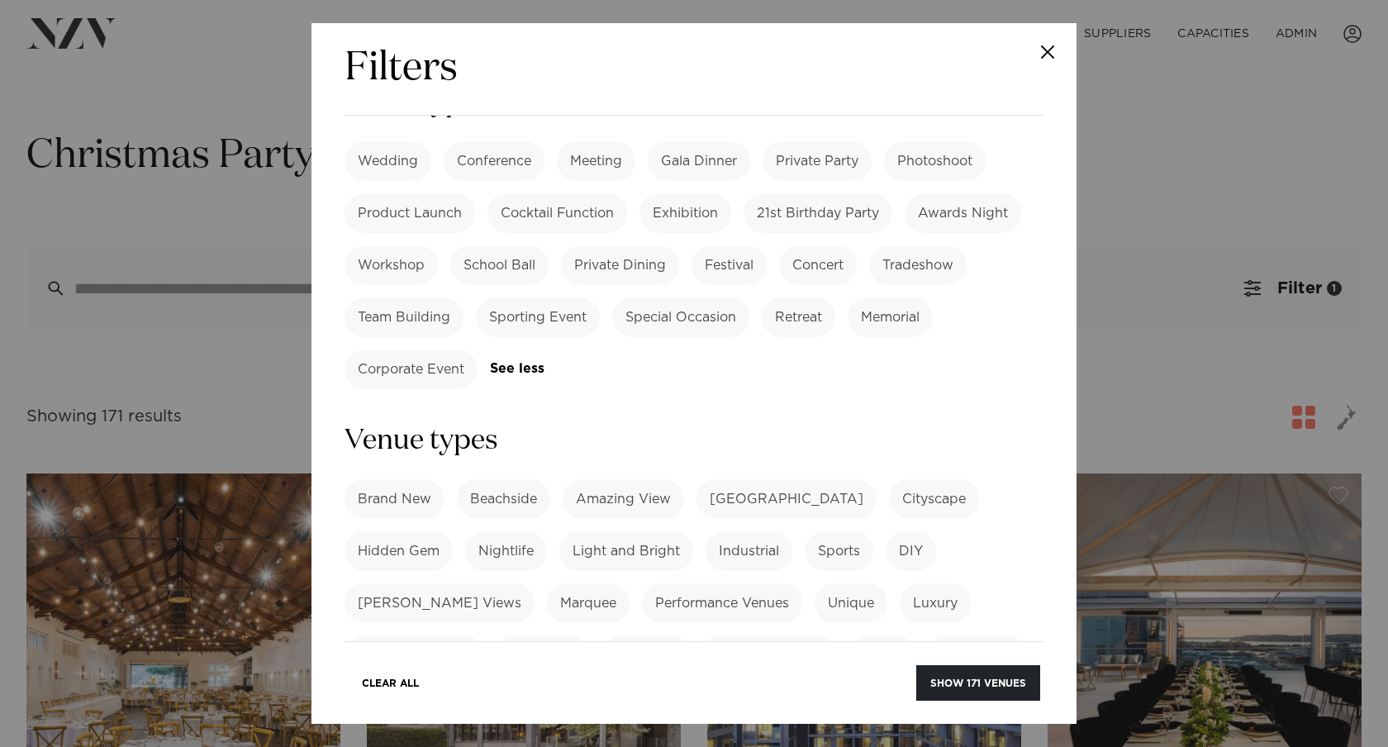
scroll to position [253, 0]
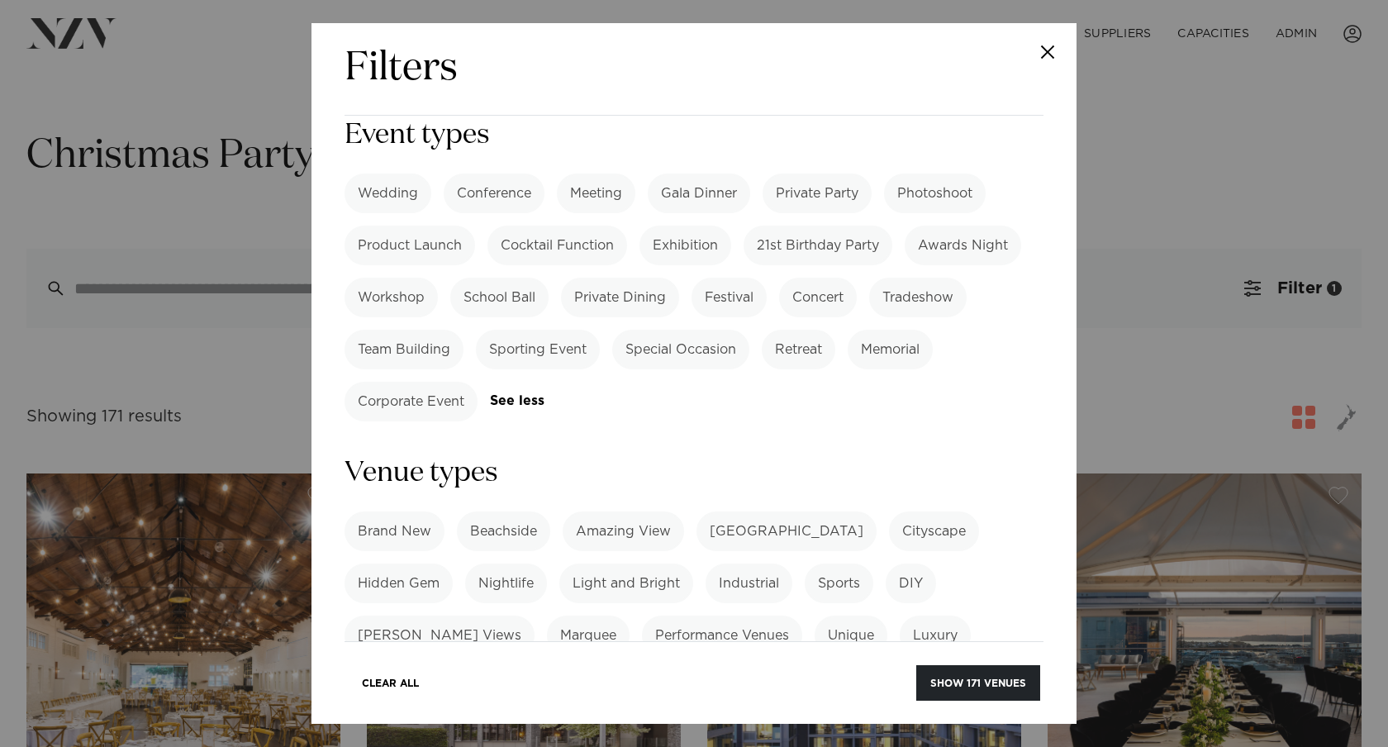
click at [483, 668] on label "Christmas Parties" at bounding box center [414, 688] width 139 height 40
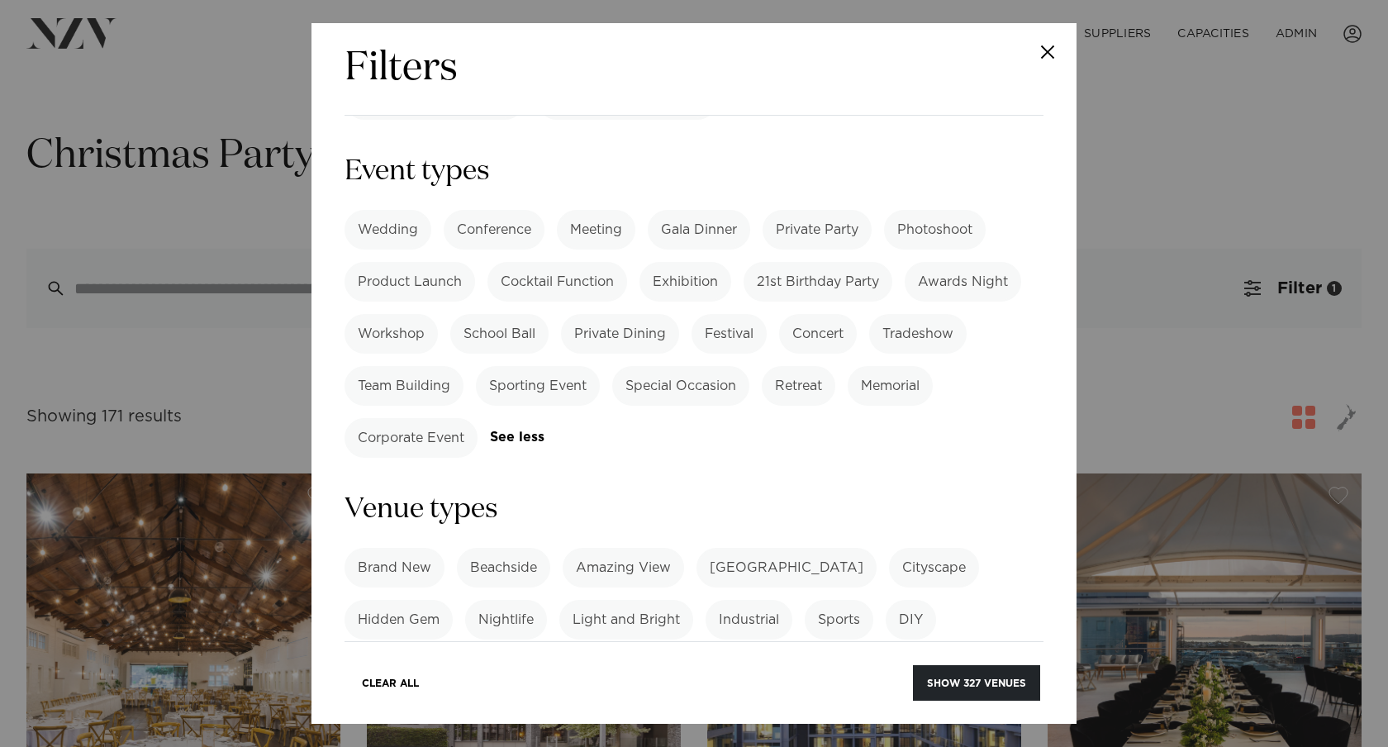
scroll to position [212, 0]
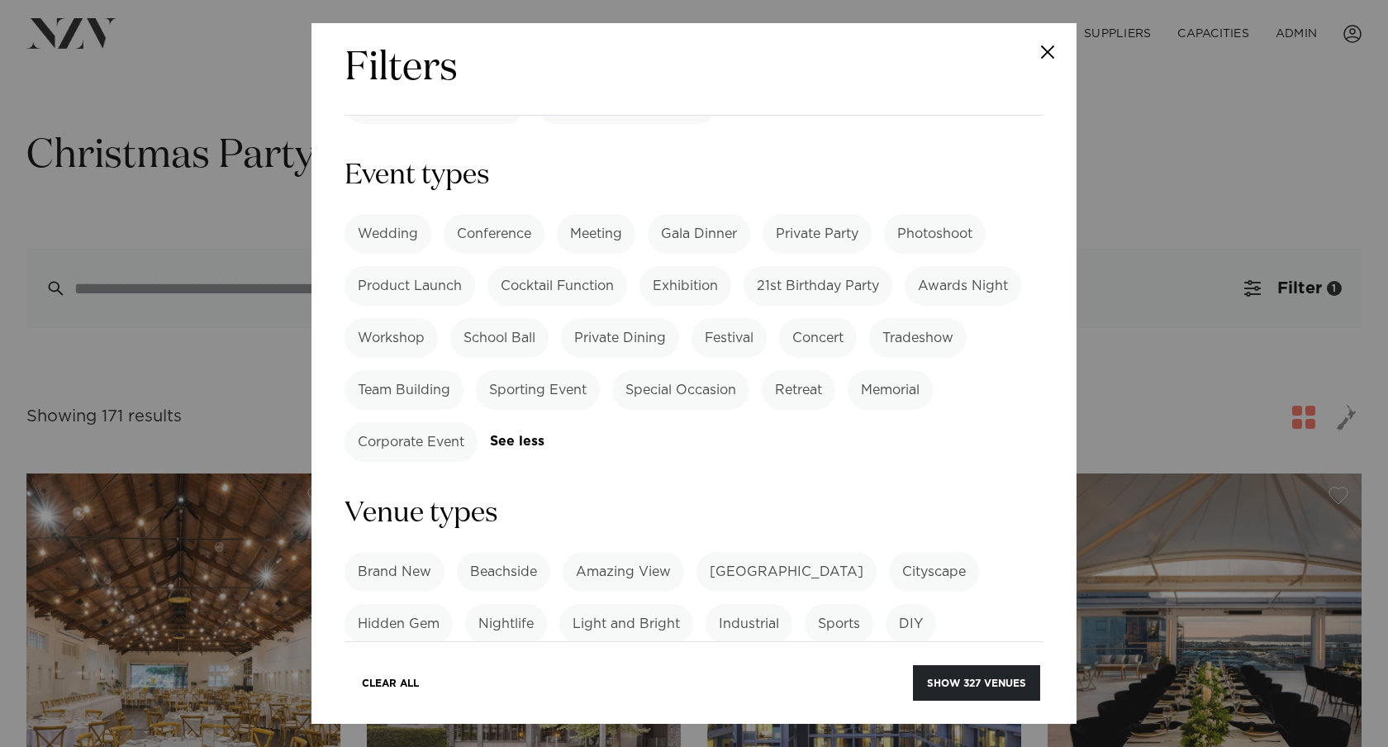
click at [231, 269] on div "Filters Search Type Venue Supplier See more Locations Auckland Wellington Chris…" at bounding box center [694, 373] width 1388 height 747
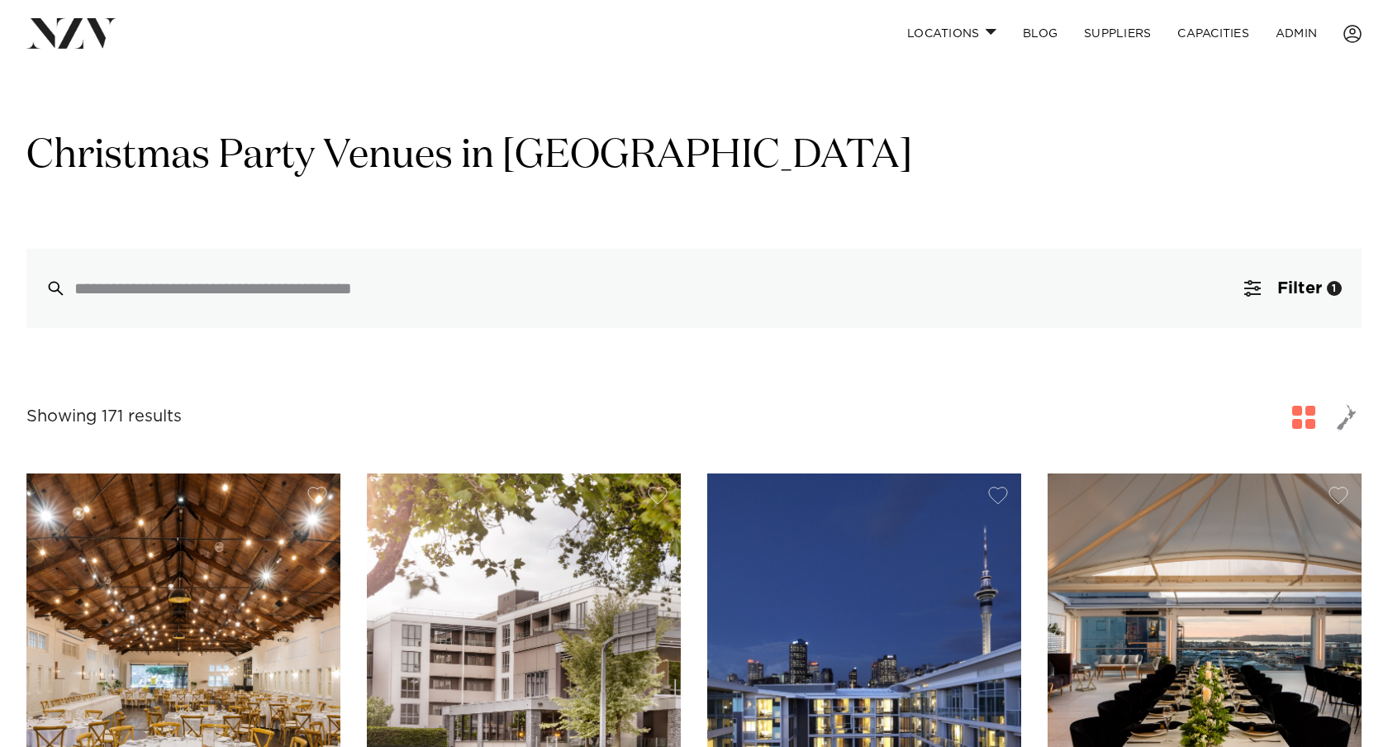
click at [218, 282] on div at bounding box center [694, 373] width 1388 height 747
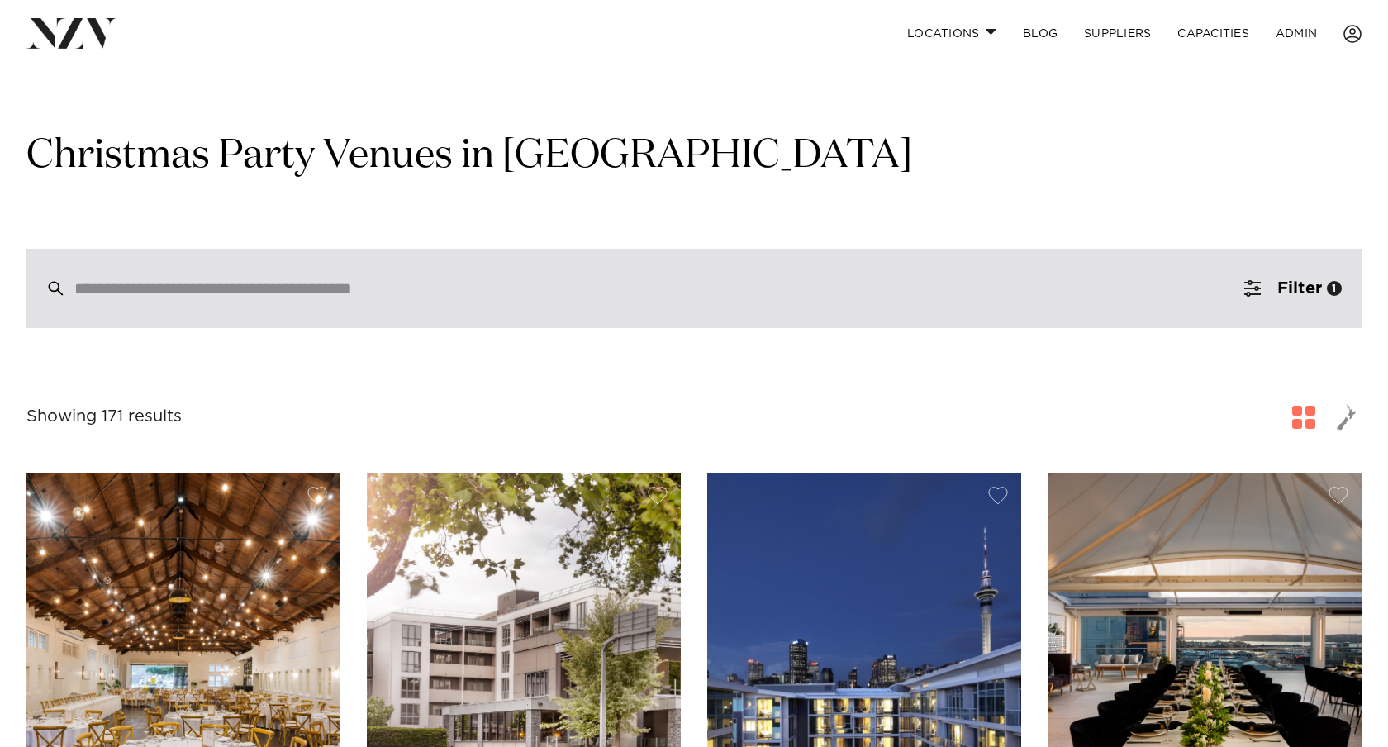
click at [225, 281] on input "search" at bounding box center [658, 288] width 1169 height 18
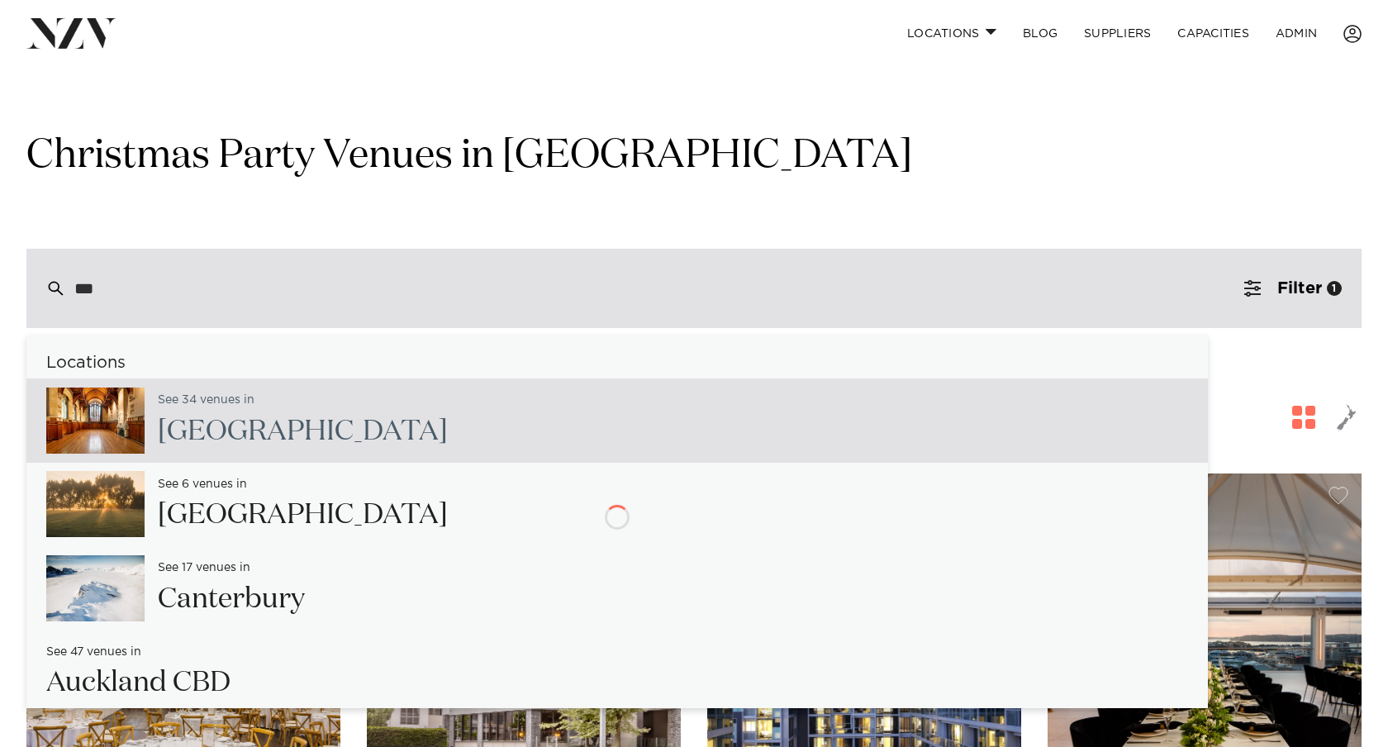
type input "****"
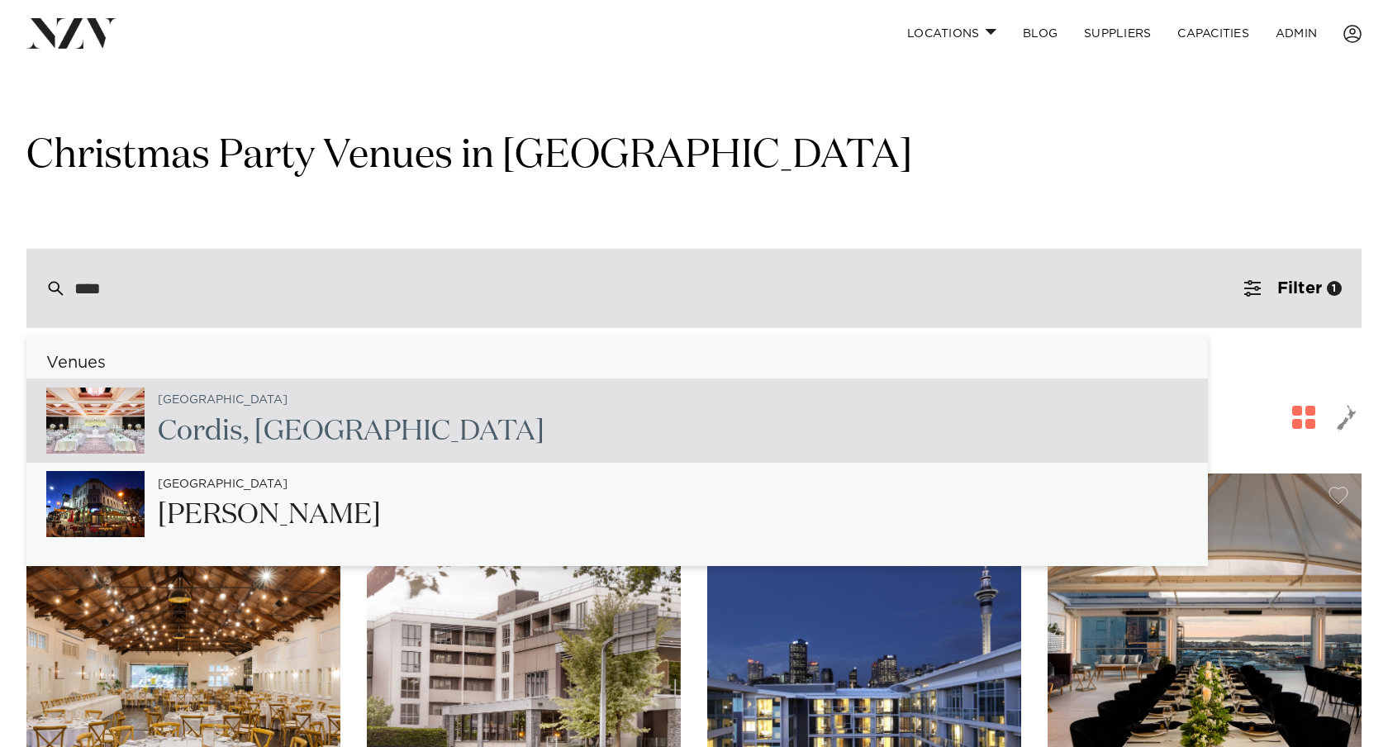
type input "**********"
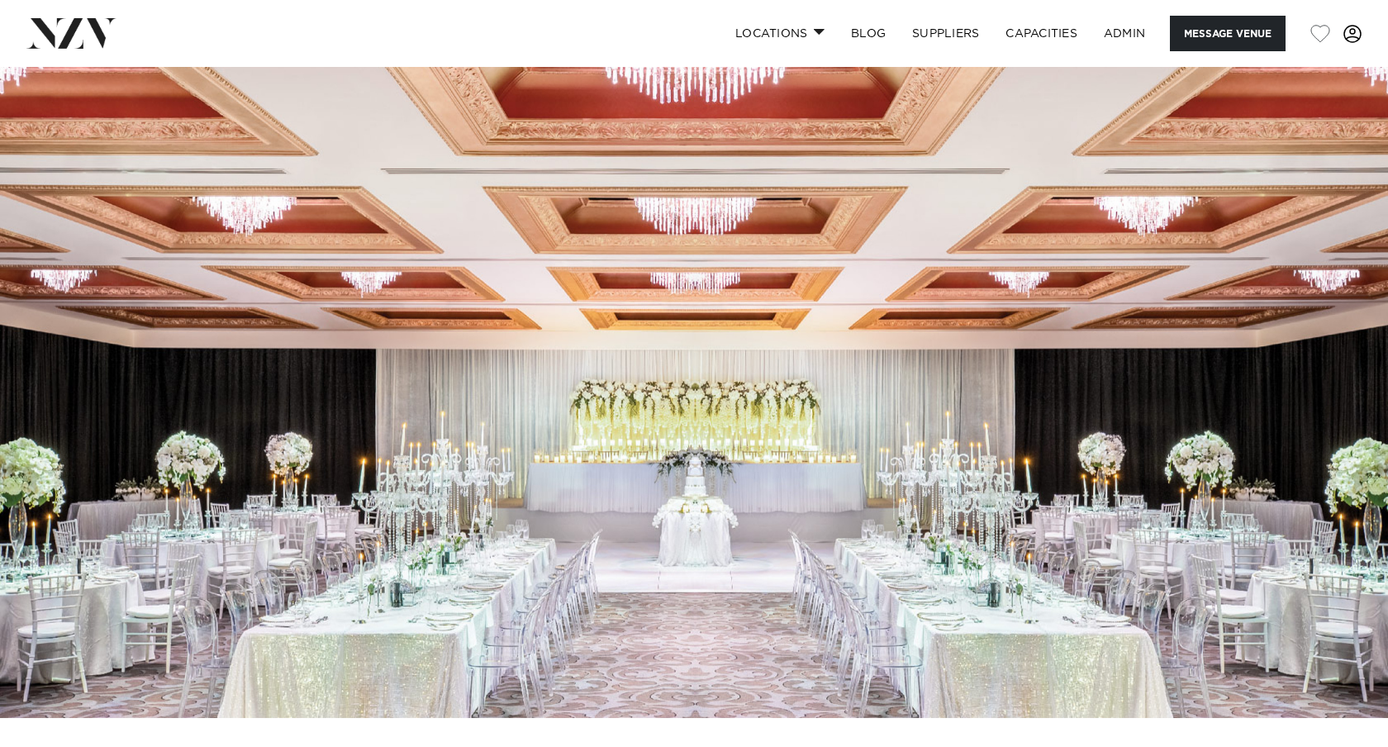
click at [1356, 37] on span at bounding box center [1353, 34] width 18 height 18
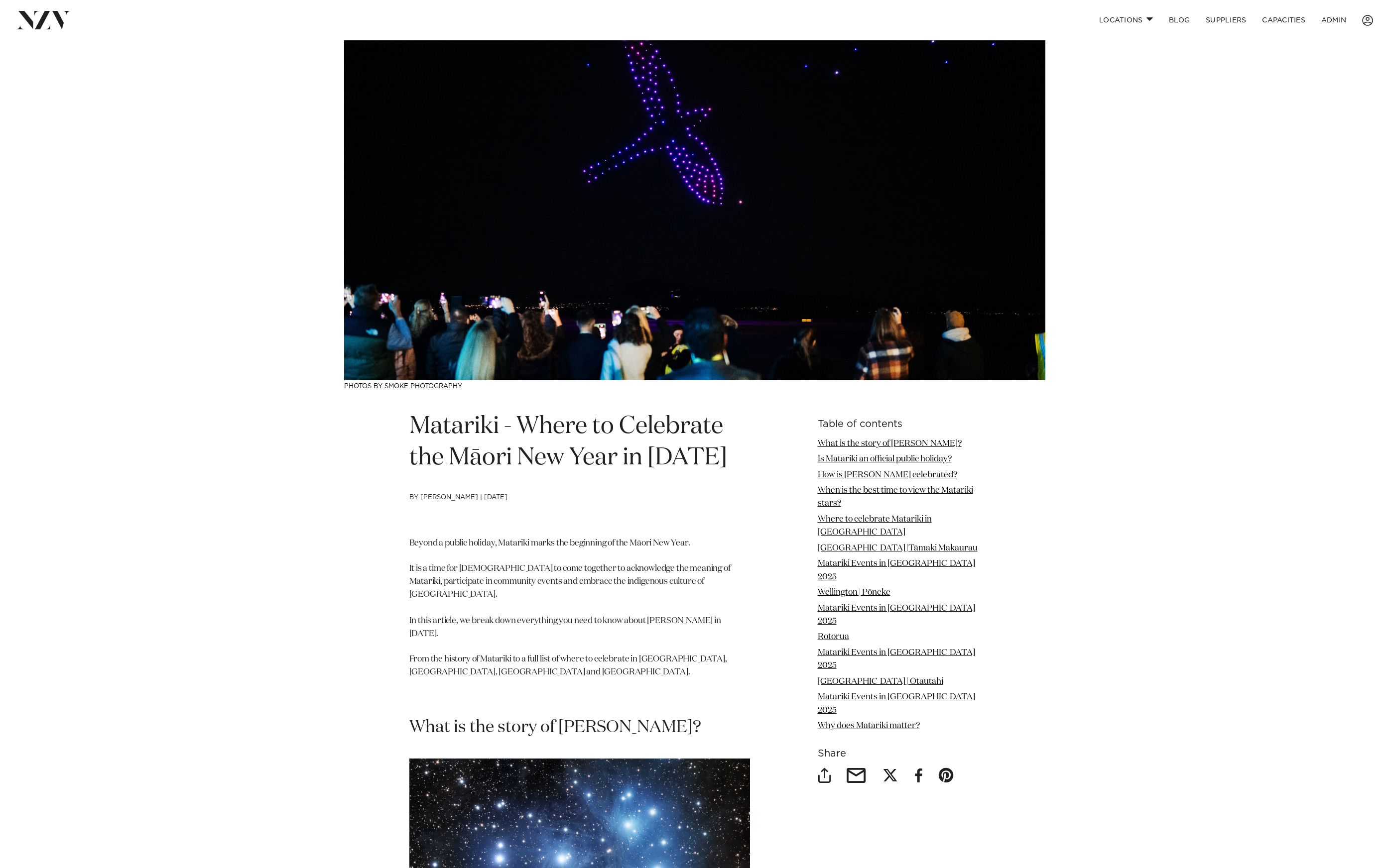
click at [900, 602] on li "Matariki Events in Wellington 2025" at bounding box center [898, 616] width 162 height 27
click at [902, 604] on link "Matariki Events in Wellington 2025" at bounding box center [896, 615] width 157 height 22
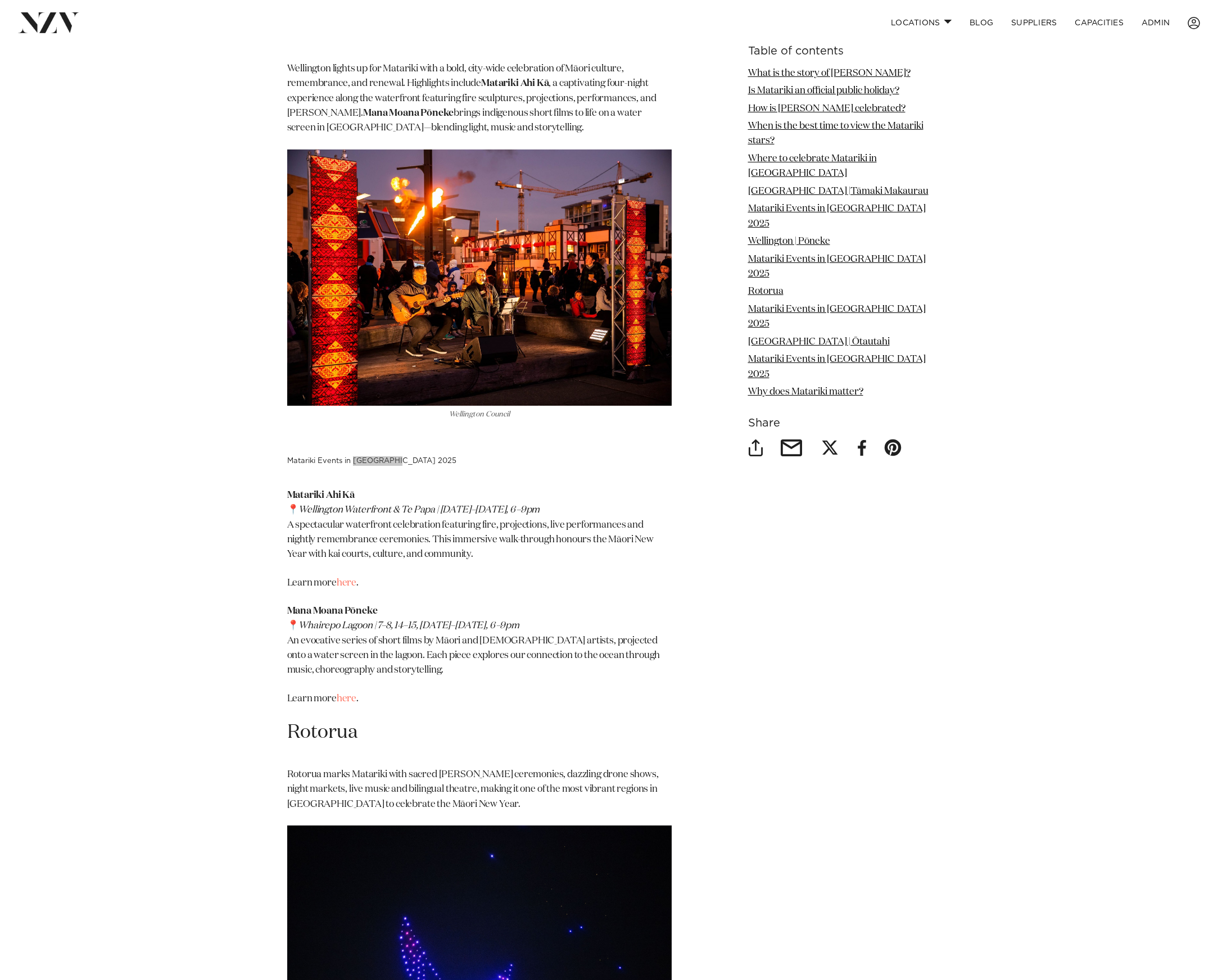
scroll to position [3098, 0]
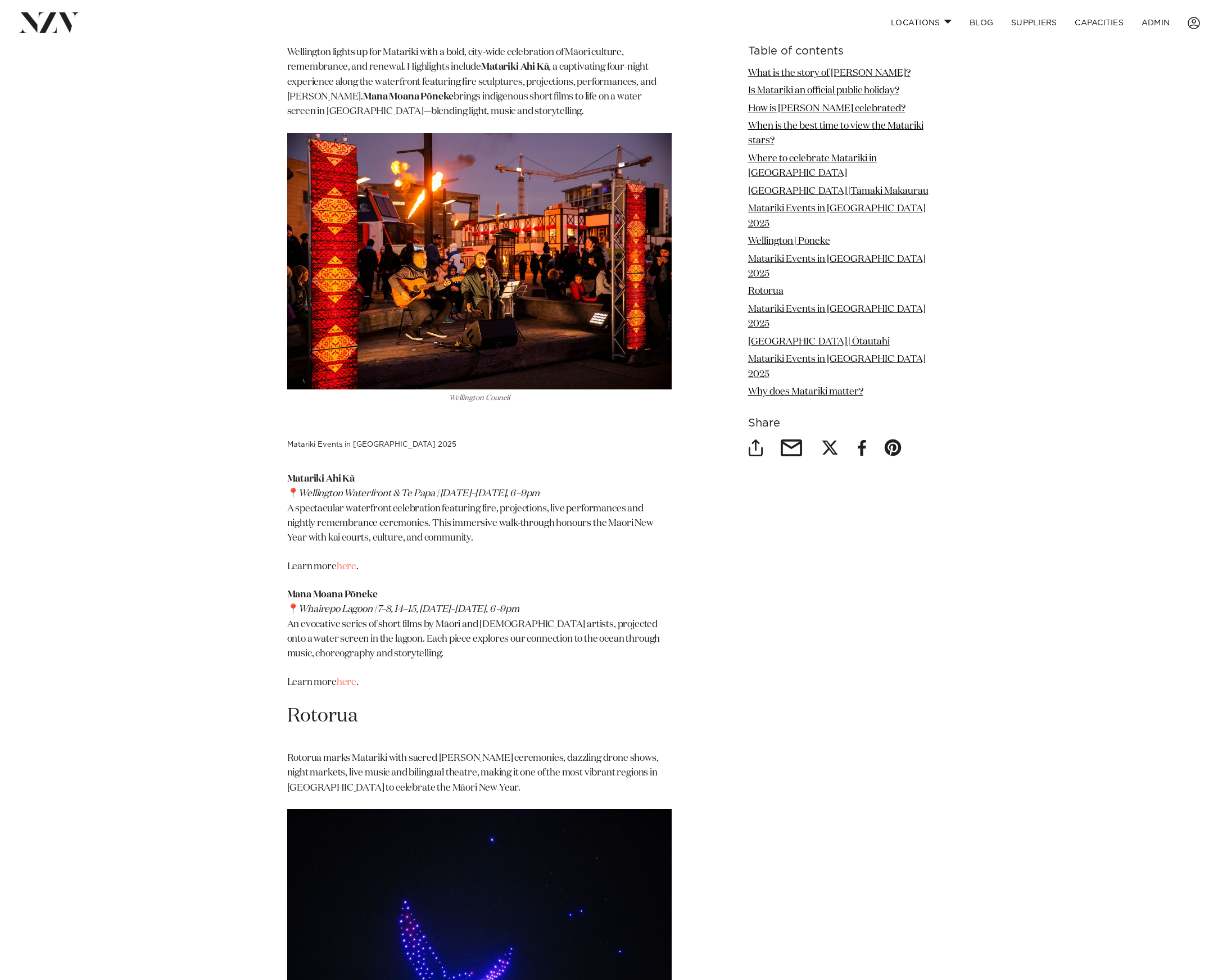
click at [679, 556] on div "Matariki - Where to Celebrate the Māori New Year in 2025 by Avya Hlavac | 13 Ma…" at bounding box center [609, 39] width 792 height 5349
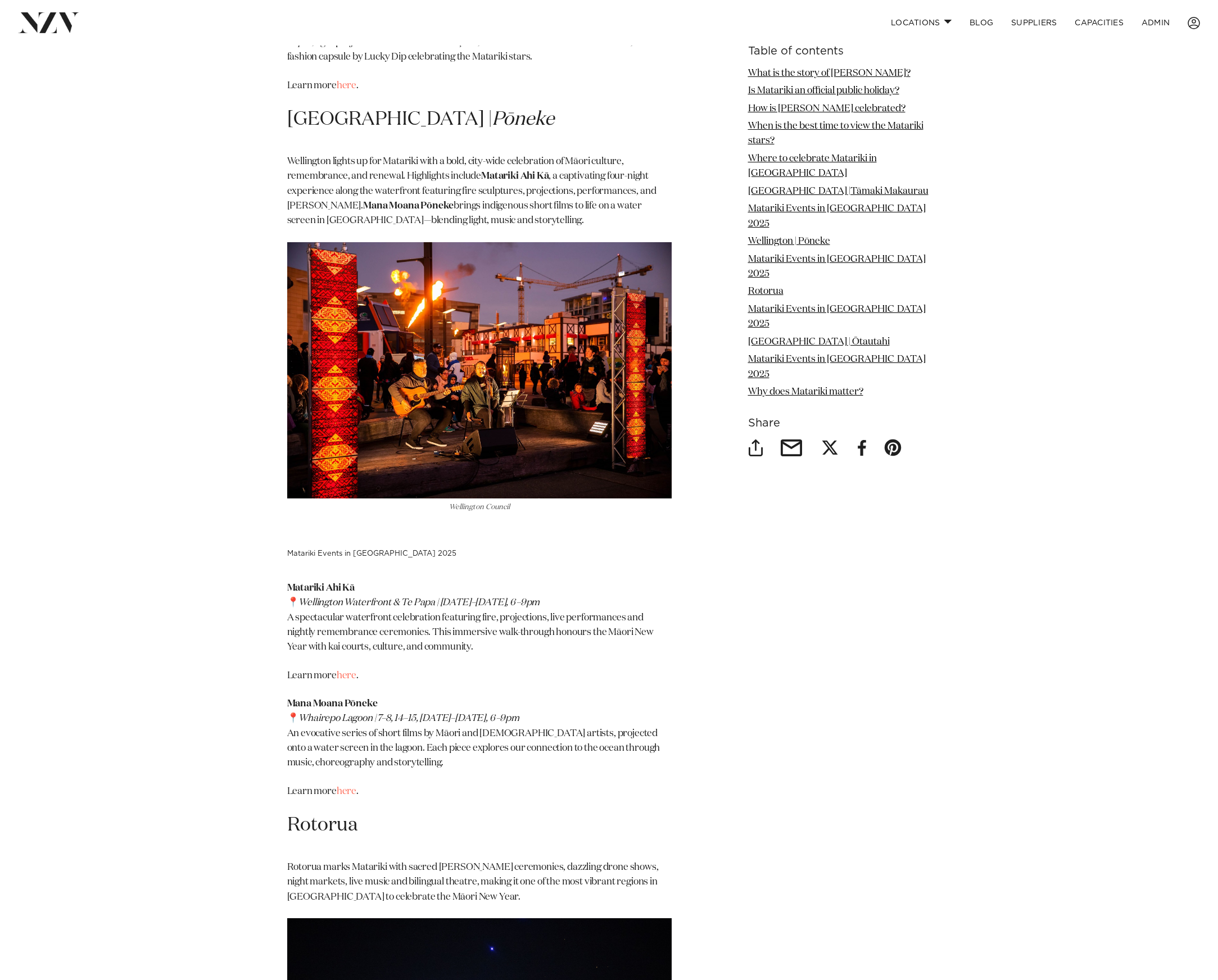
scroll to position [2812, 0]
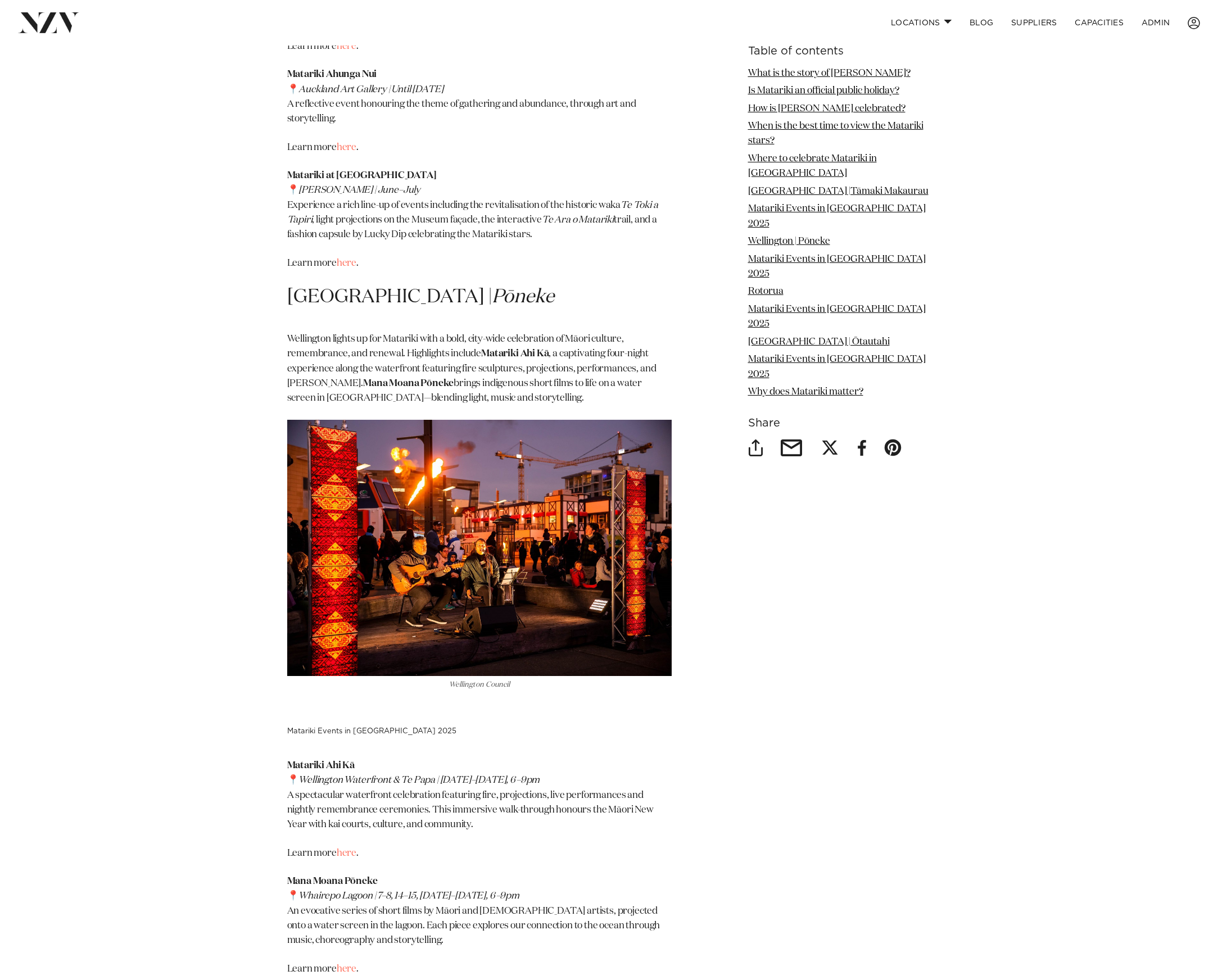
click at [1122, 686] on article "Photos by Smoke Photography Matariki - Where to Celebrate the Māori New Year in…" at bounding box center [609, 117] width 1218 height 5767
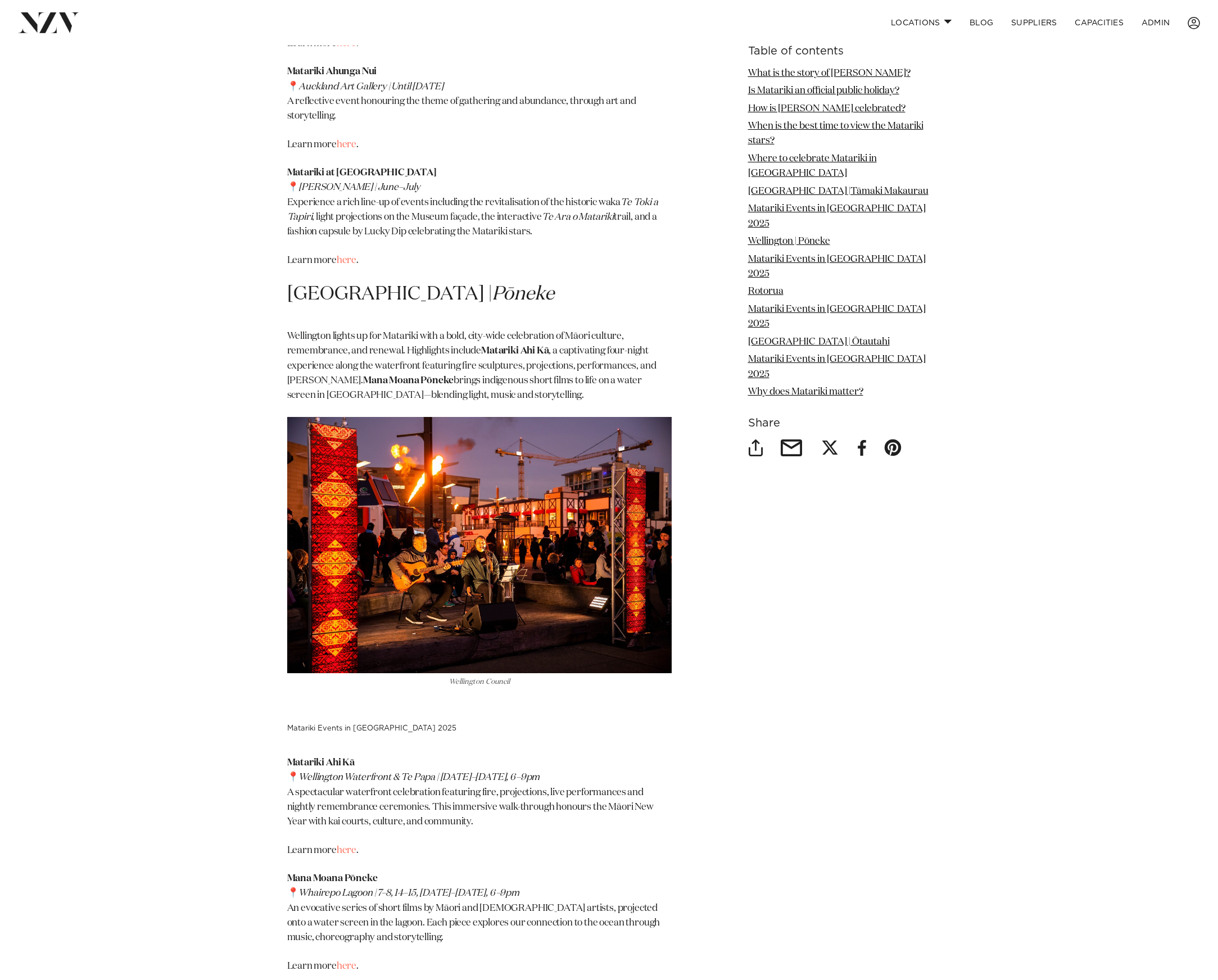
click at [64, 24] on img at bounding box center [48, 22] width 61 height 20
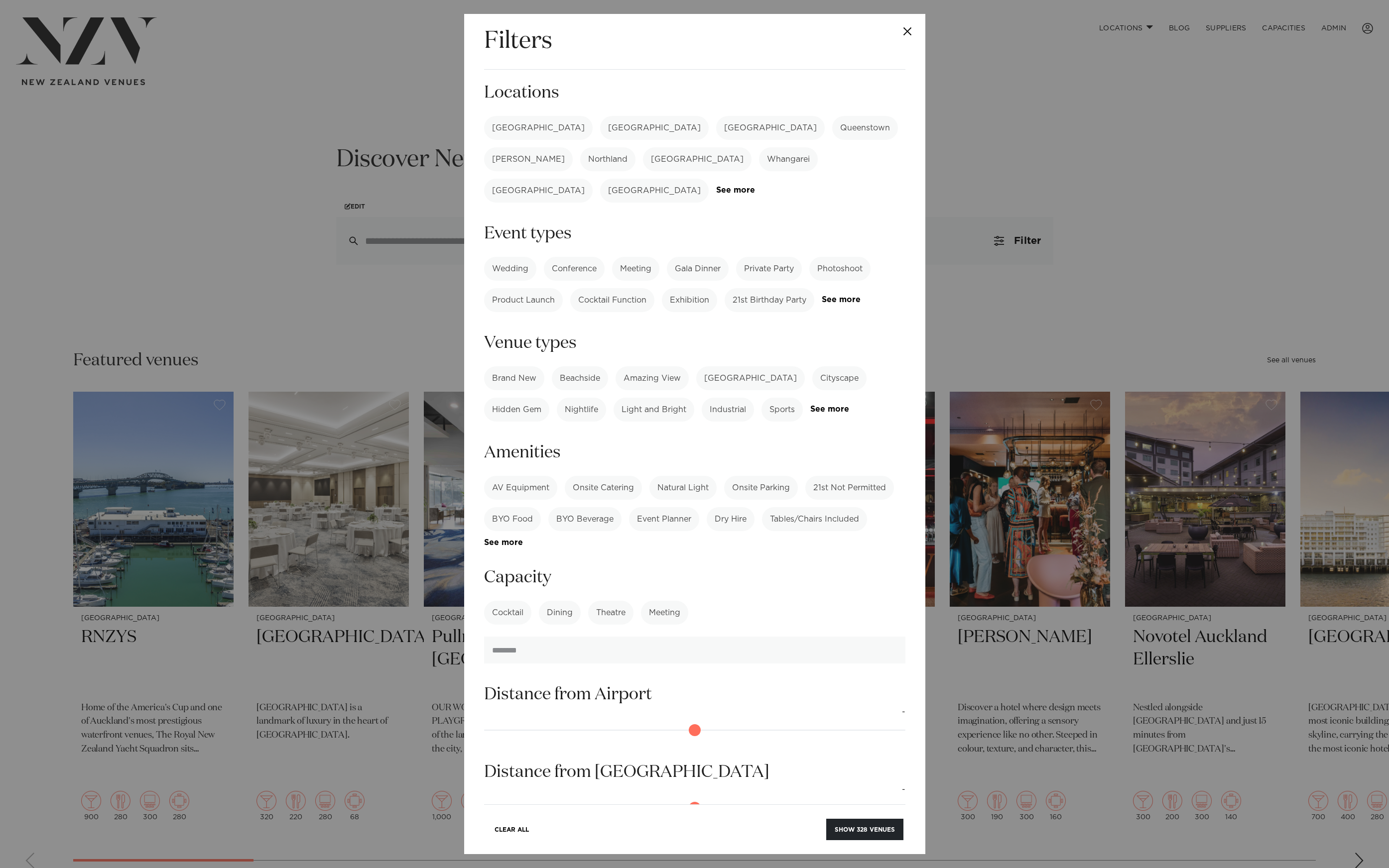
click at [600, 128] on label "[GEOGRAPHIC_DATA]" at bounding box center [654, 128] width 108 height 24
click at [588, 257] on label "Conference" at bounding box center [574, 269] width 61 height 24
click at [847, 824] on button "Show 27 venues" at bounding box center [867, 830] width 73 height 22
